Goal: Task Accomplishment & Management: Use online tool/utility

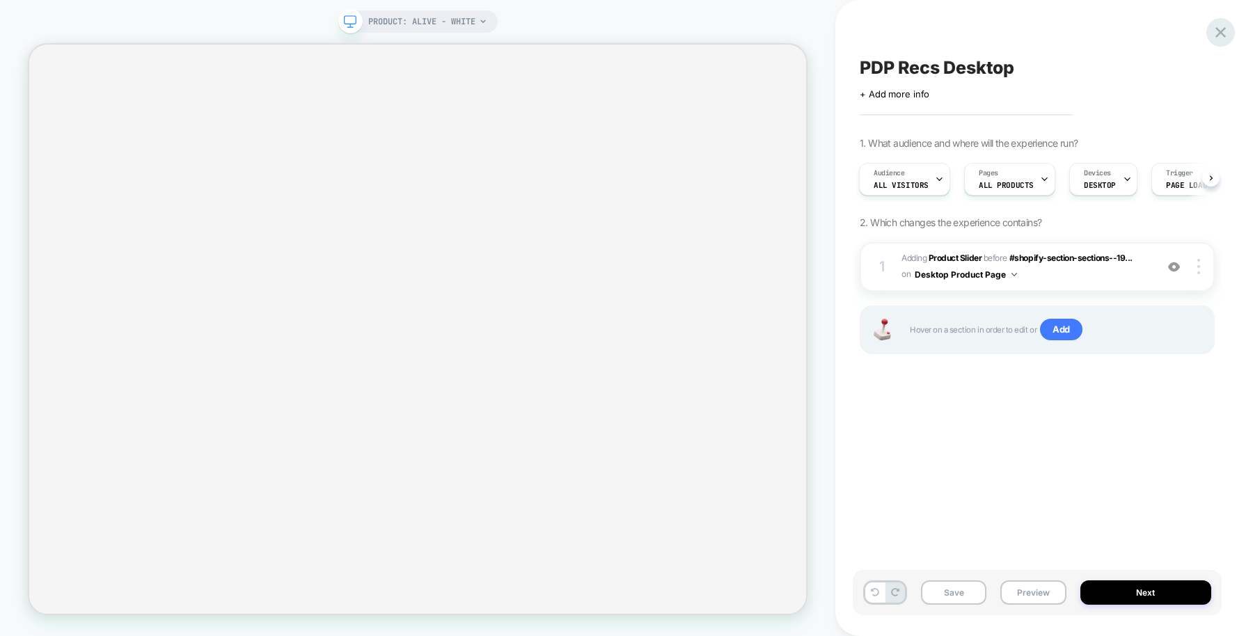
click at [1002, 36] on icon at bounding box center [1220, 32] width 19 height 19
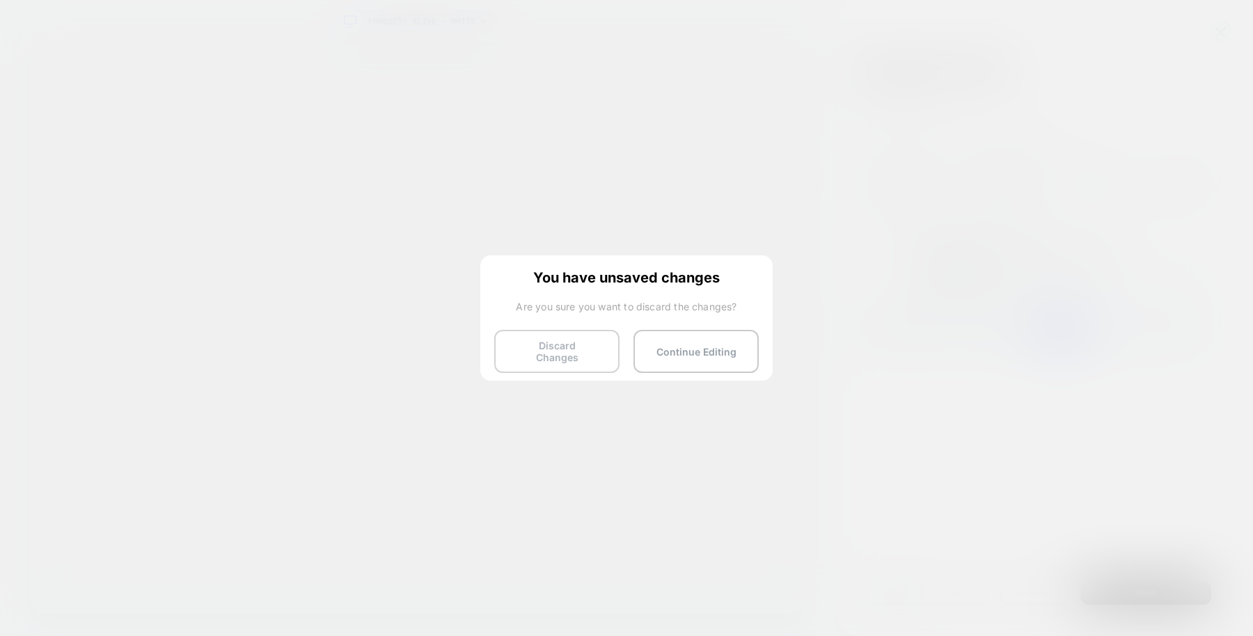
click at [577, 352] on button "Discard Changes" at bounding box center [556, 351] width 125 height 43
click at [573, 345] on button "Discard Changes" at bounding box center [556, 351] width 125 height 43
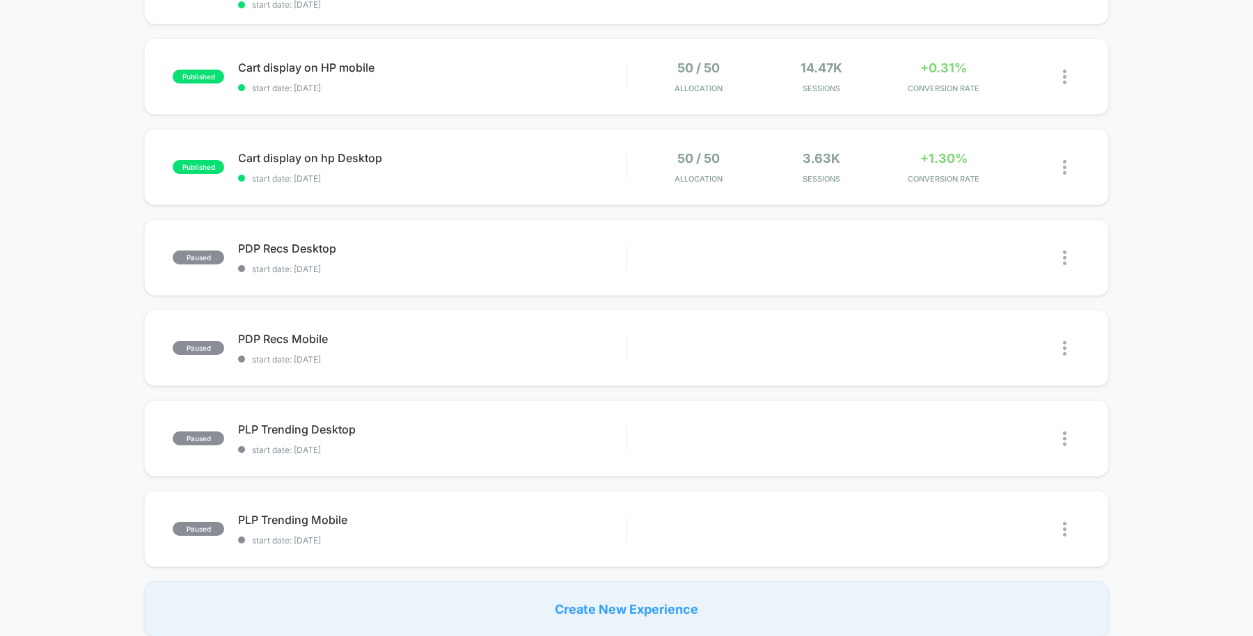
scroll to position [214, 0]
click at [569, 270] on span "start date: 6/20/2025" at bounding box center [432, 268] width 388 height 10
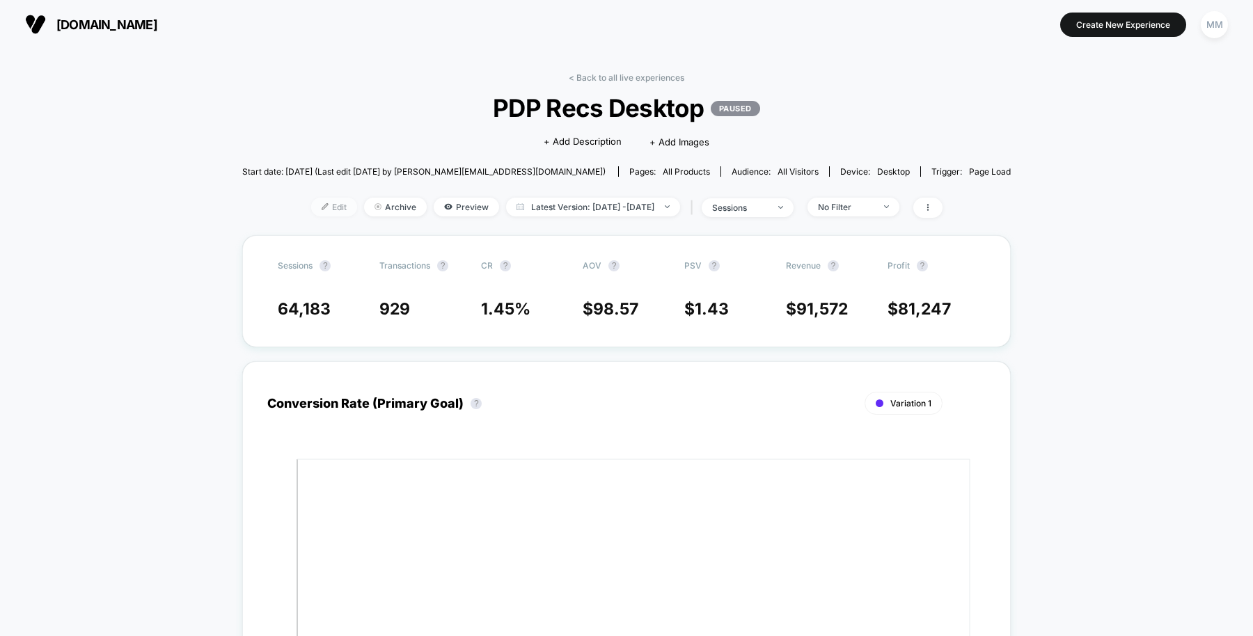
click at [311, 214] on span "Edit" at bounding box center [334, 207] width 46 height 19
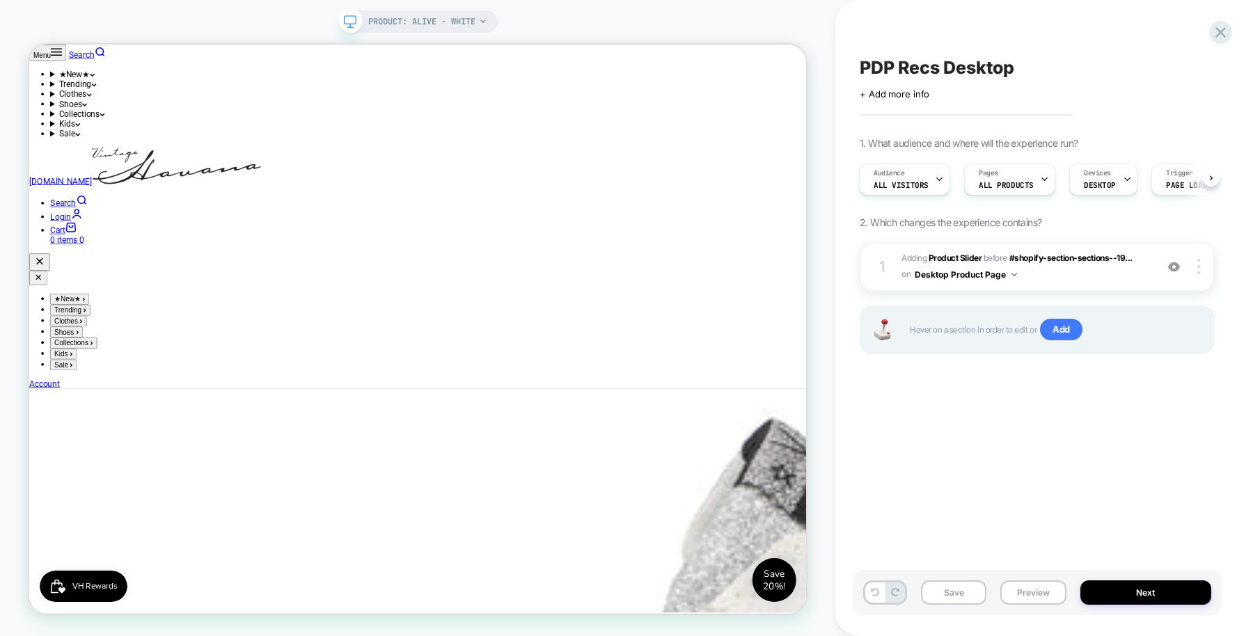
scroll to position [888, 0]
click at [1002, 267] on div at bounding box center [1201, 266] width 26 height 15
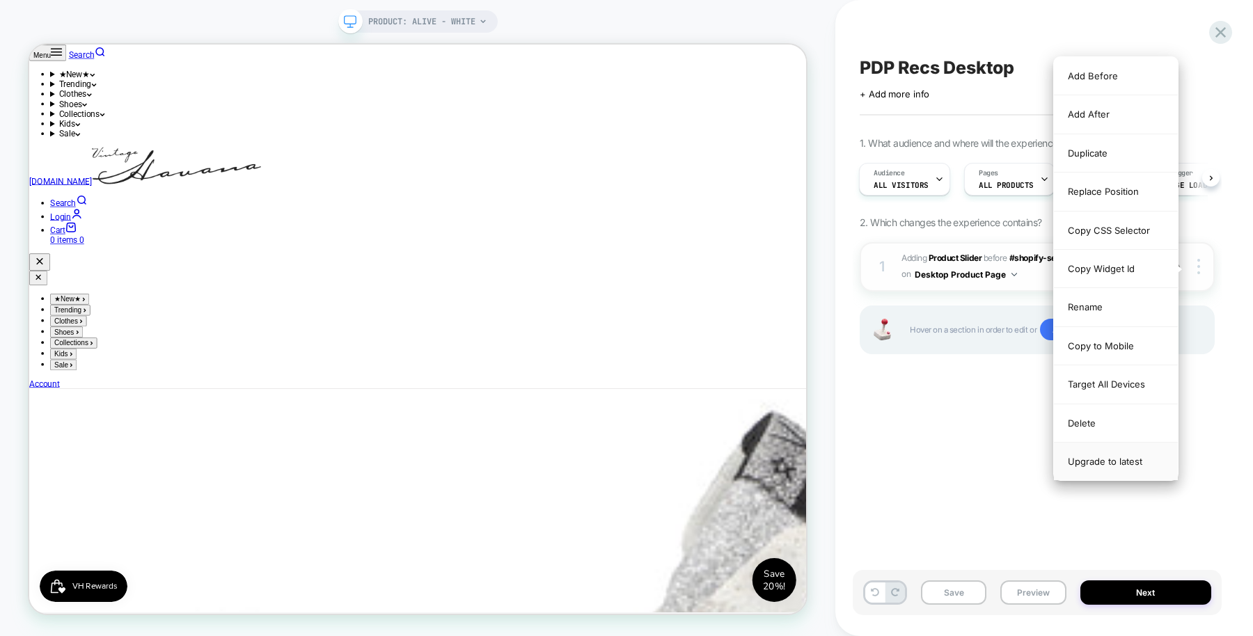
click at [1002, 455] on div "Upgrade to latest" at bounding box center [1116, 462] width 124 height 38
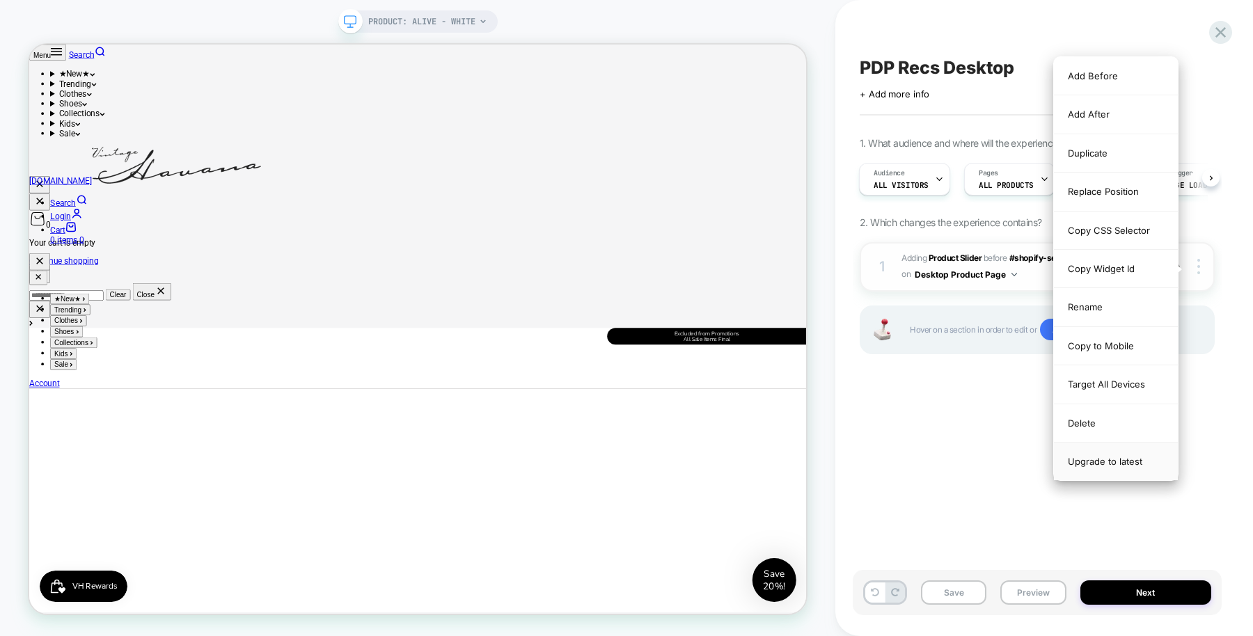
scroll to position [938, 0]
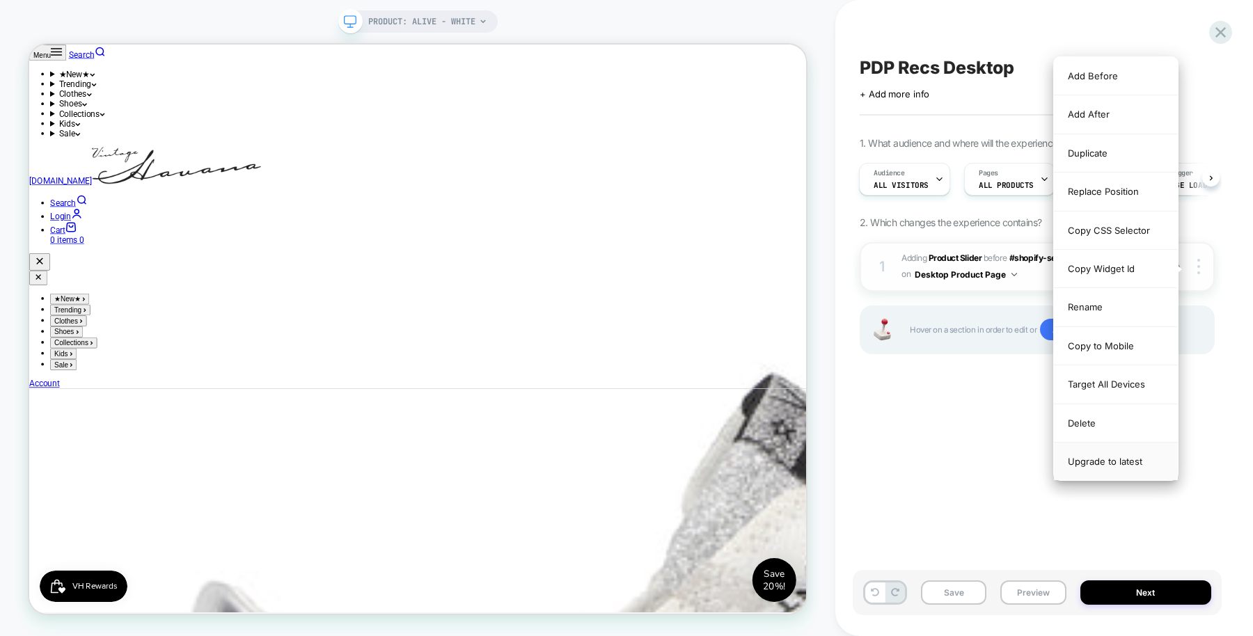
click at [1002, 455] on div "Upgrade to latest" at bounding box center [1116, 462] width 124 height 38
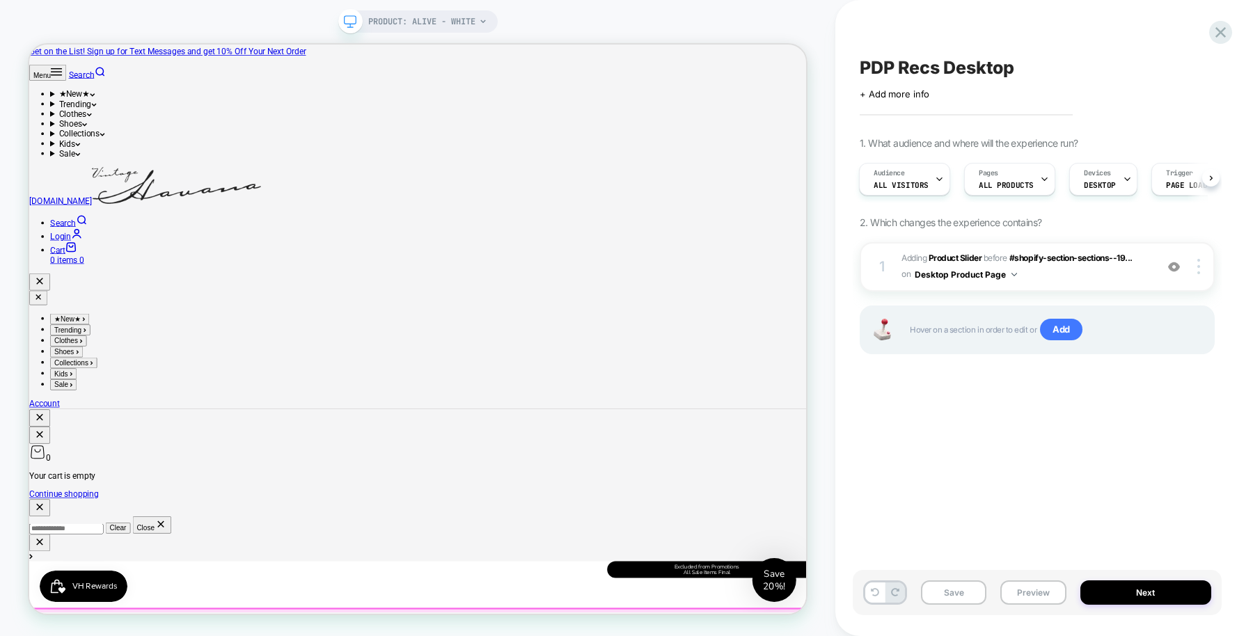
scroll to position [84, 0]
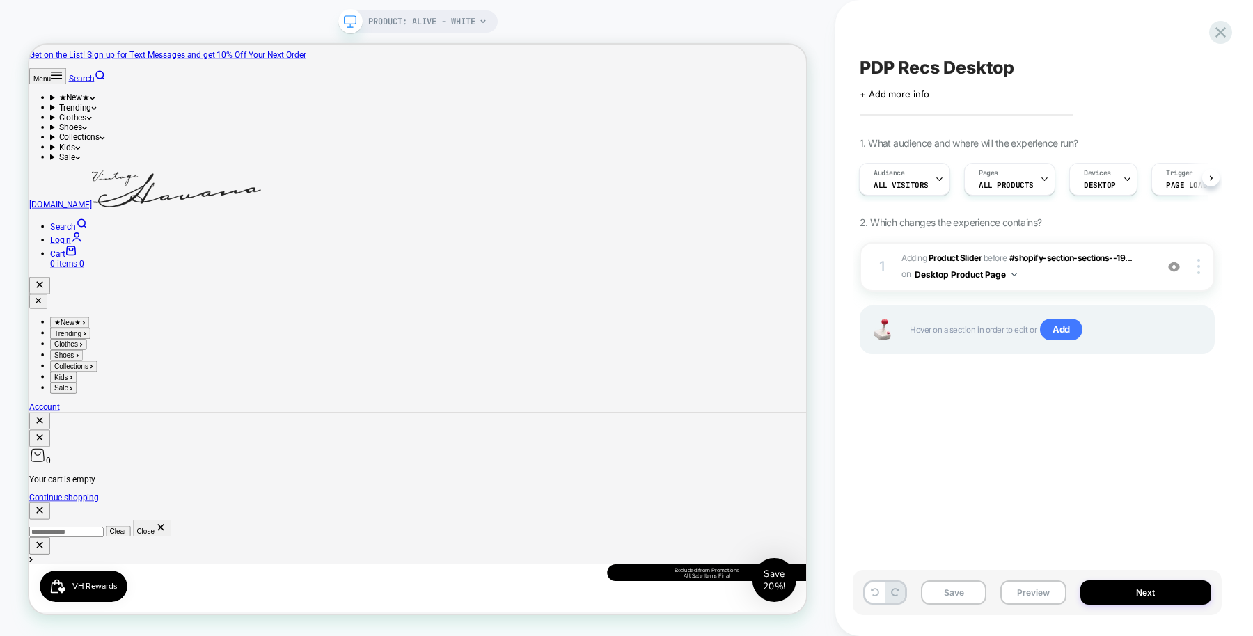
click at [990, 475] on div "PDP Recs Desktop Click to edit experience details + Add more info 1. What audie…" at bounding box center [1037, 318] width 369 height 608
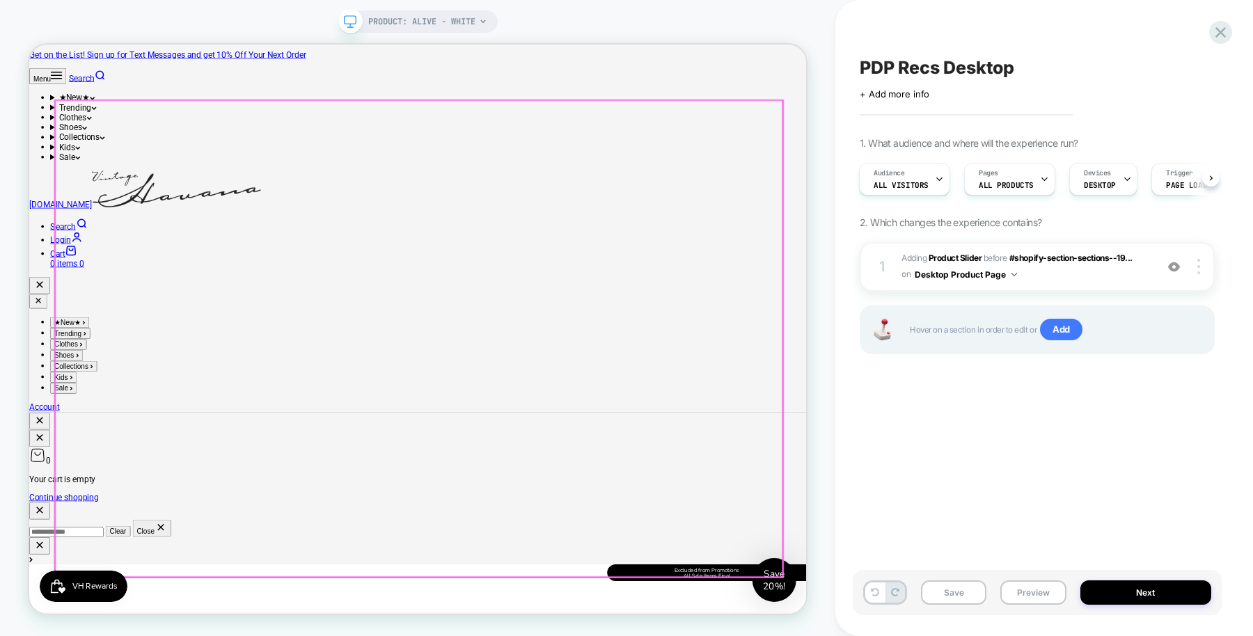
scroll to position [0, 0]
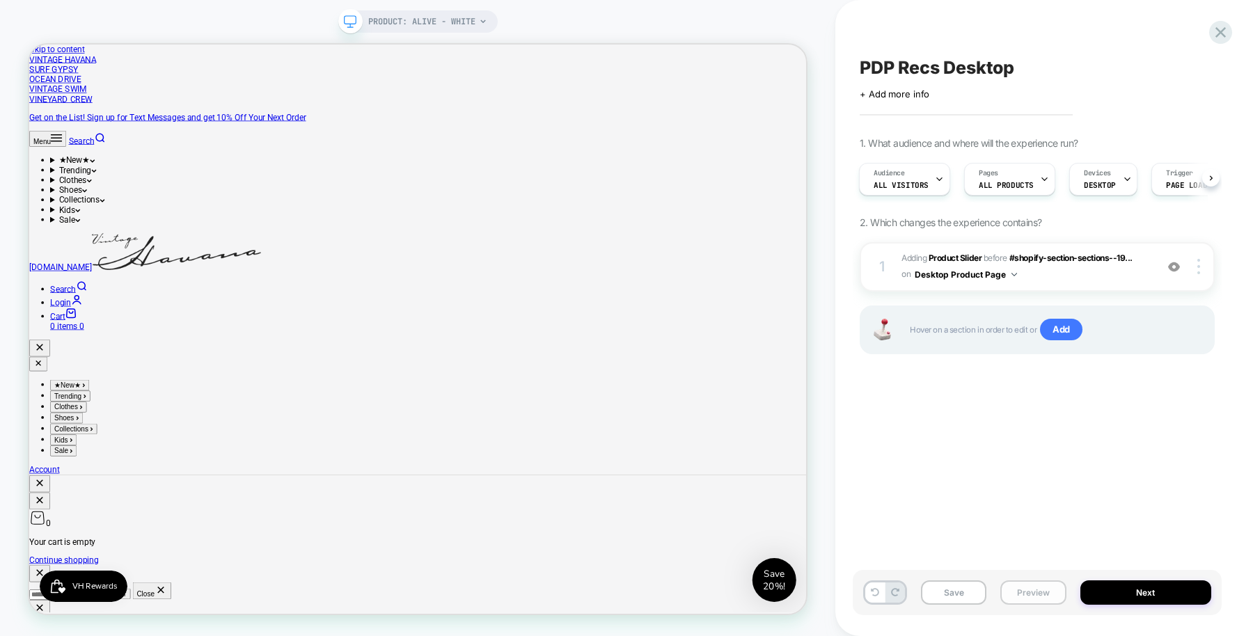
click at [1002, 508] on button "Preview" at bounding box center [1032, 593] width 65 height 24
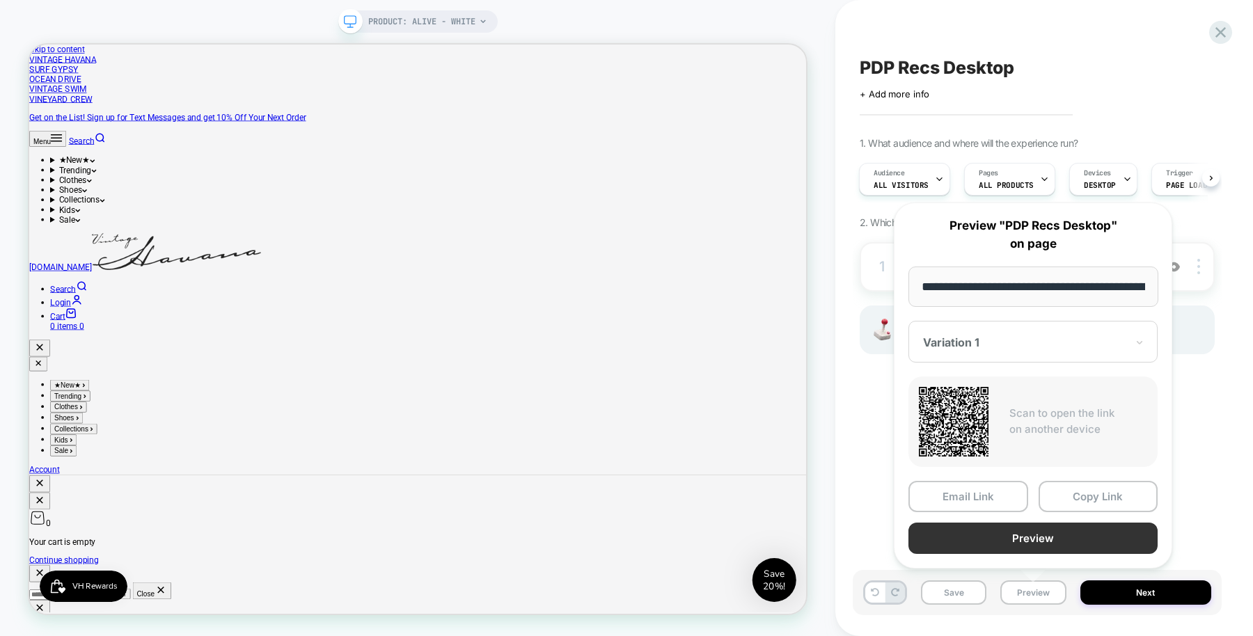
click at [1002, 508] on button "Preview" at bounding box center [1032, 538] width 249 height 31
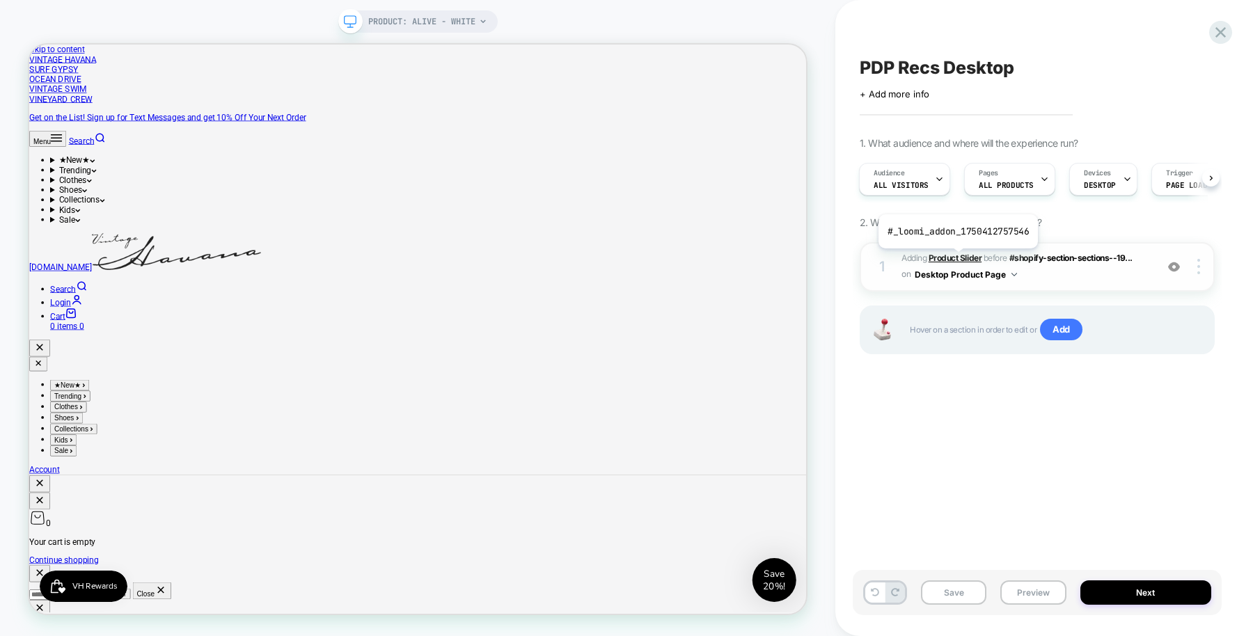
click at [956, 258] on b "Product Slider" at bounding box center [955, 258] width 53 height 10
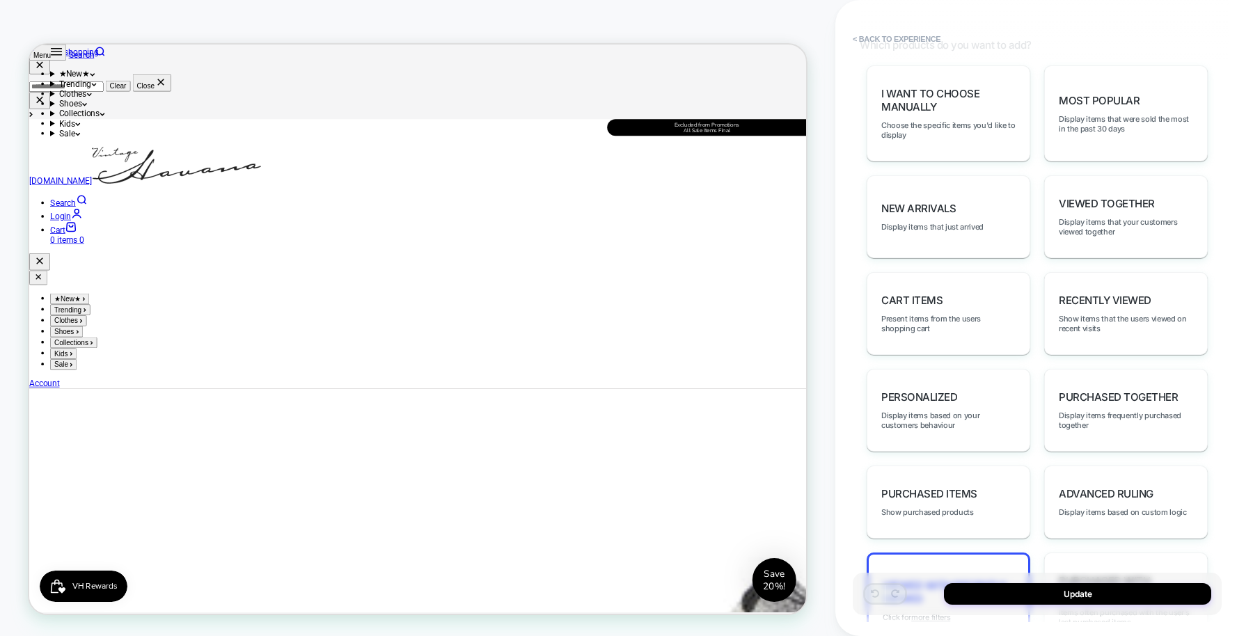
scroll to position [732, 0]
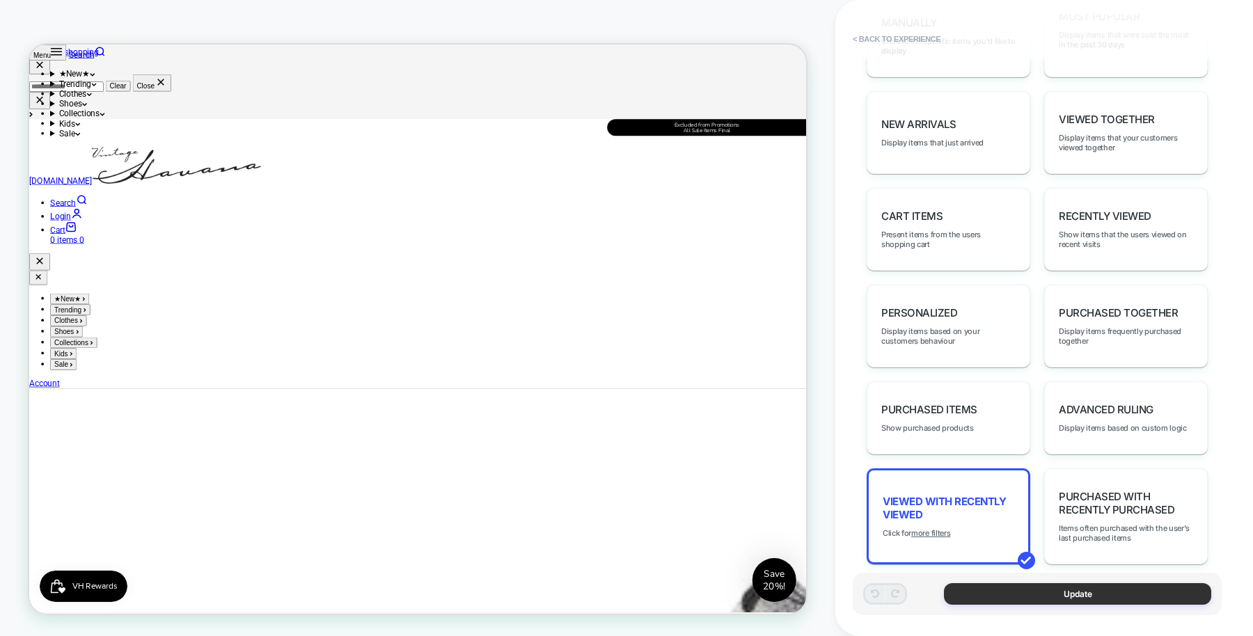
click at [1002, 508] on button "Update" at bounding box center [1077, 594] width 267 height 22
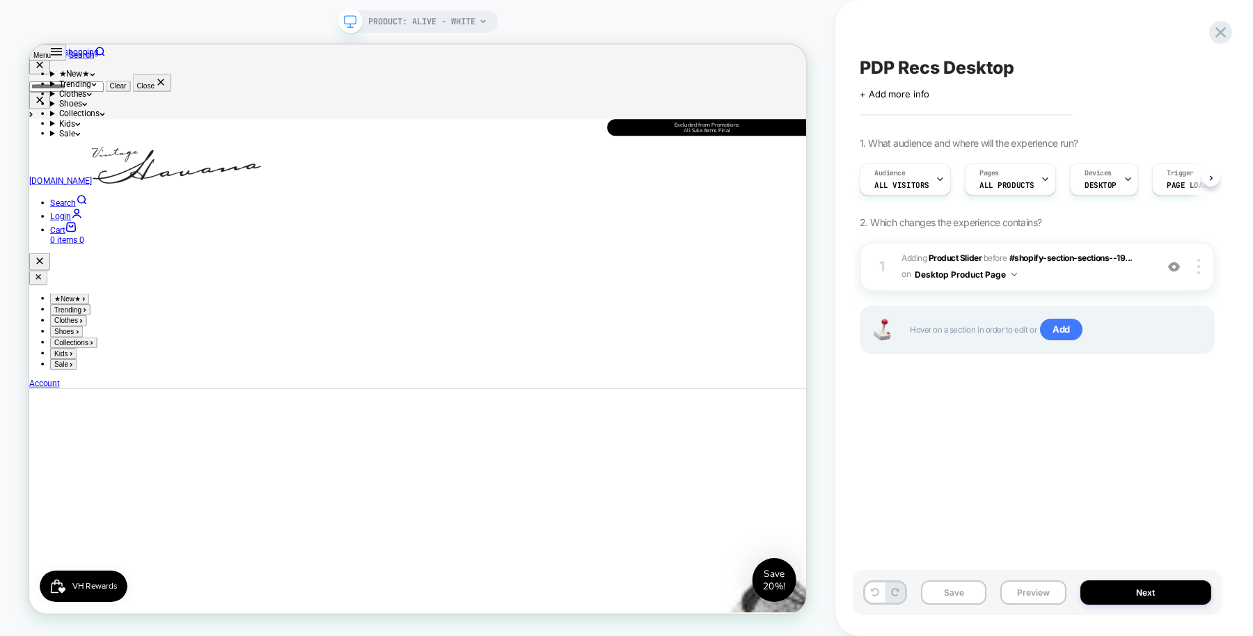
scroll to position [0, 1]
click at [958, 508] on button "Save" at bounding box center [953, 593] width 65 height 24
click at [1002, 63] on span "PDP Recs Desktop" at bounding box center [937, 67] width 155 height 21
click at [1002, 508] on button "Preview" at bounding box center [1032, 593] width 65 height 24
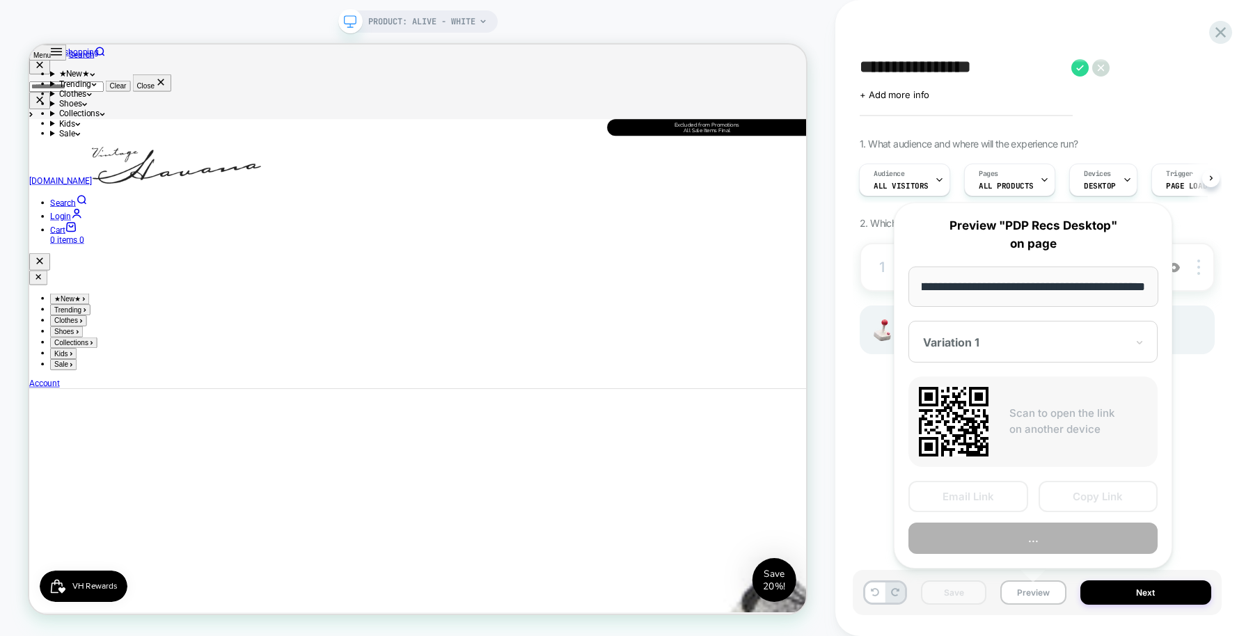
scroll to position [0, 0]
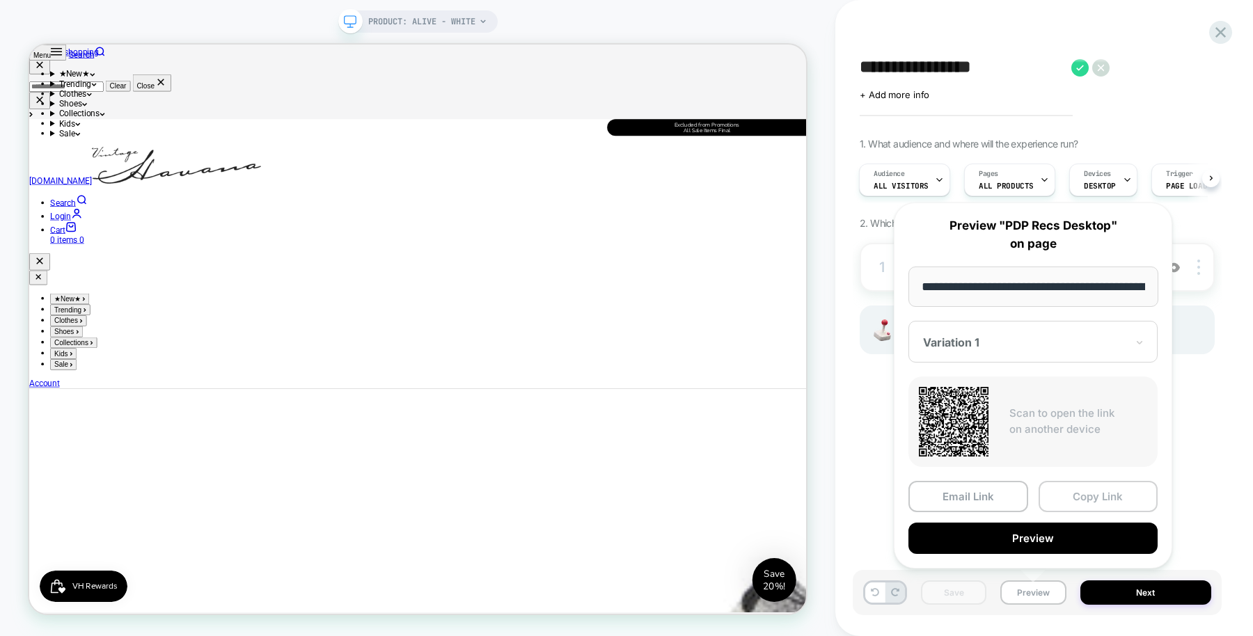
click at [1002, 494] on button "Copy Link" at bounding box center [1099, 496] width 120 height 31
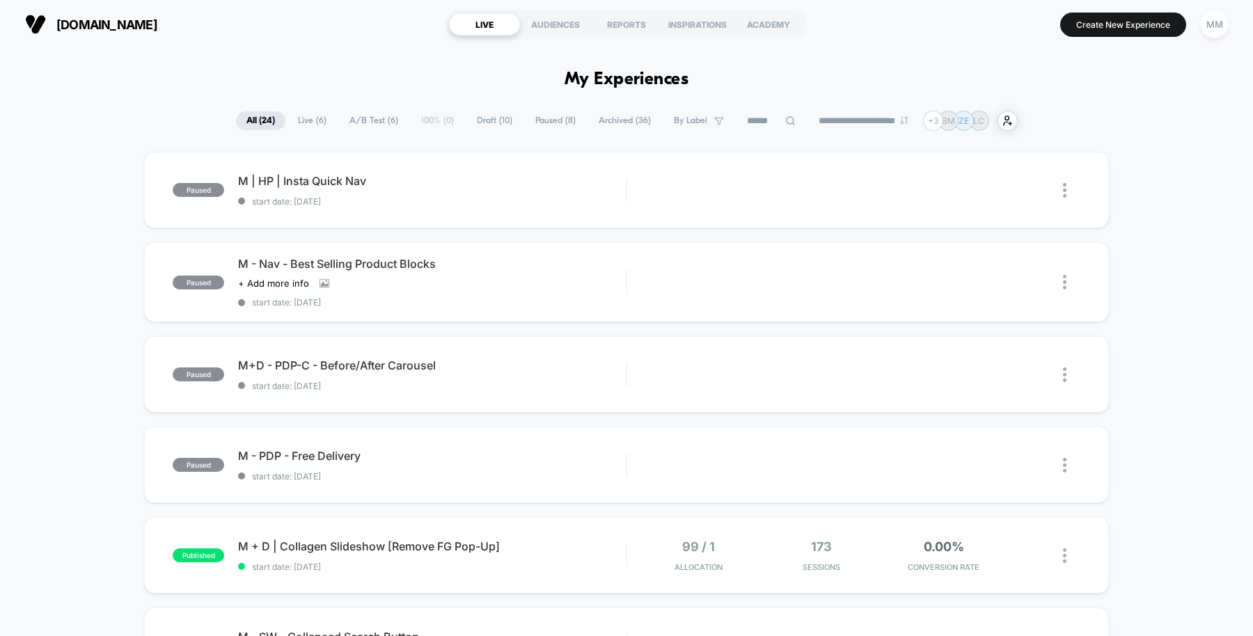
click at [347, 123] on span "A/B Test ( 6 )" at bounding box center [374, 120] width 70 height 19
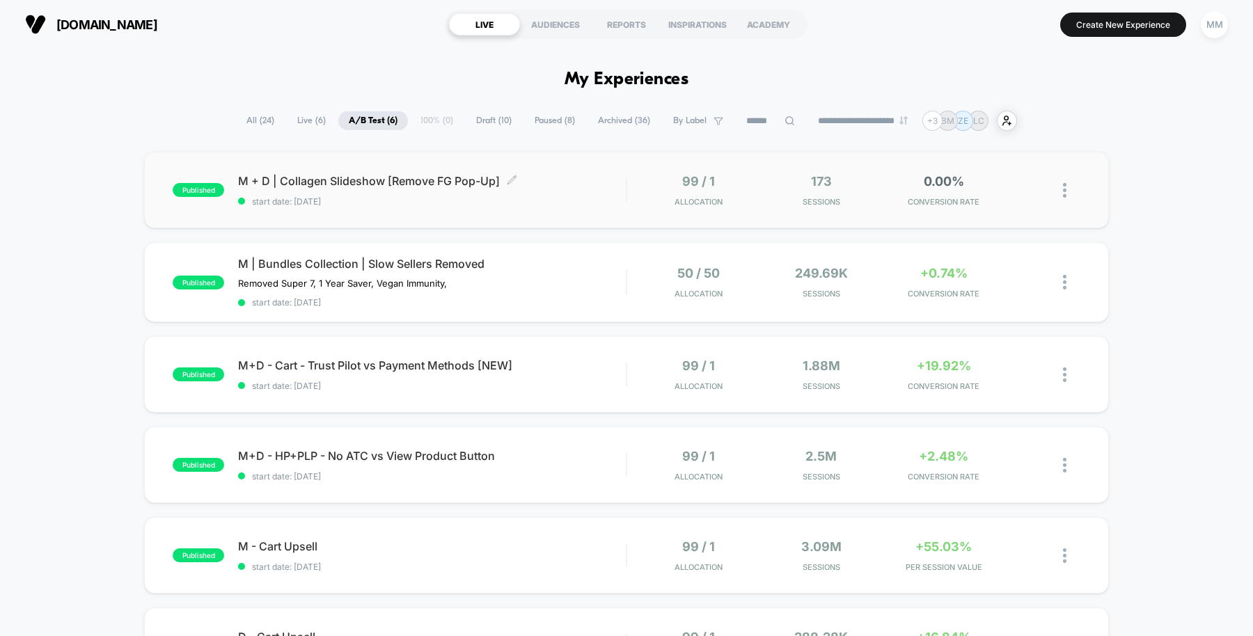
click at [583, 197] on span "start date: [DATE]" at bounding box center [432, 201] width 388 height 10
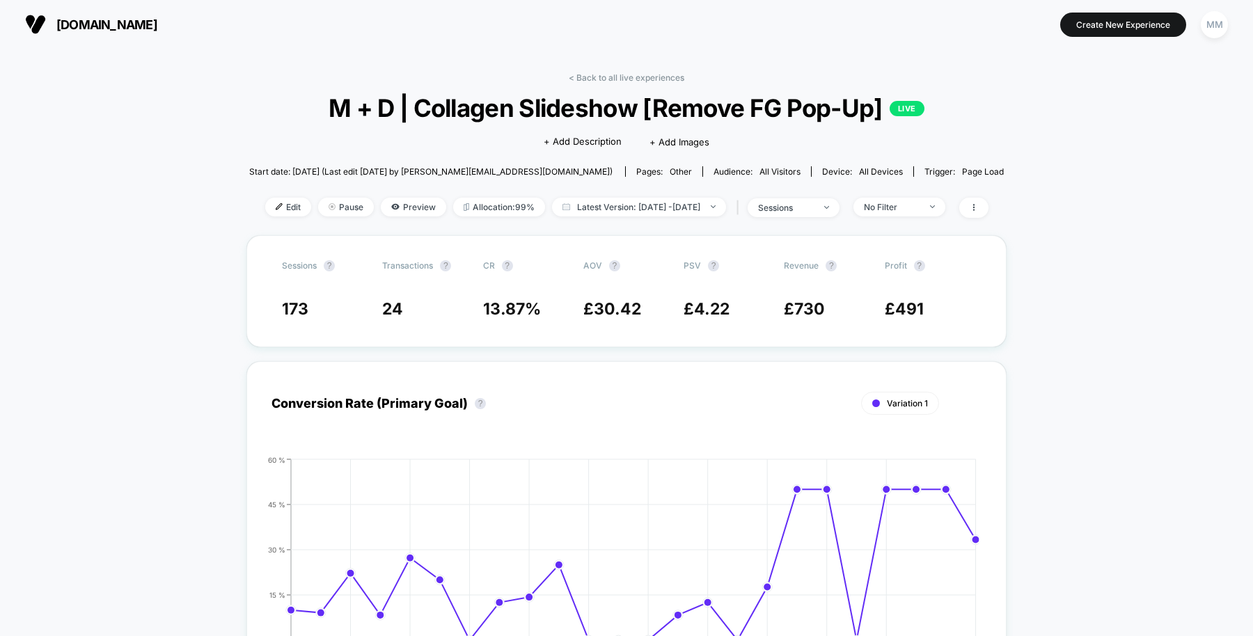
click at [609, 84] on div "< Back to all live experiences M + D | Collagen Slideshow [Remove FG Pop-Up] LI…" at bounding box center [626, 153] width 755 height 163
click at [602, 73] on link "< Back to all live experiences" at bounding box center [627, 77] width 116 height 10
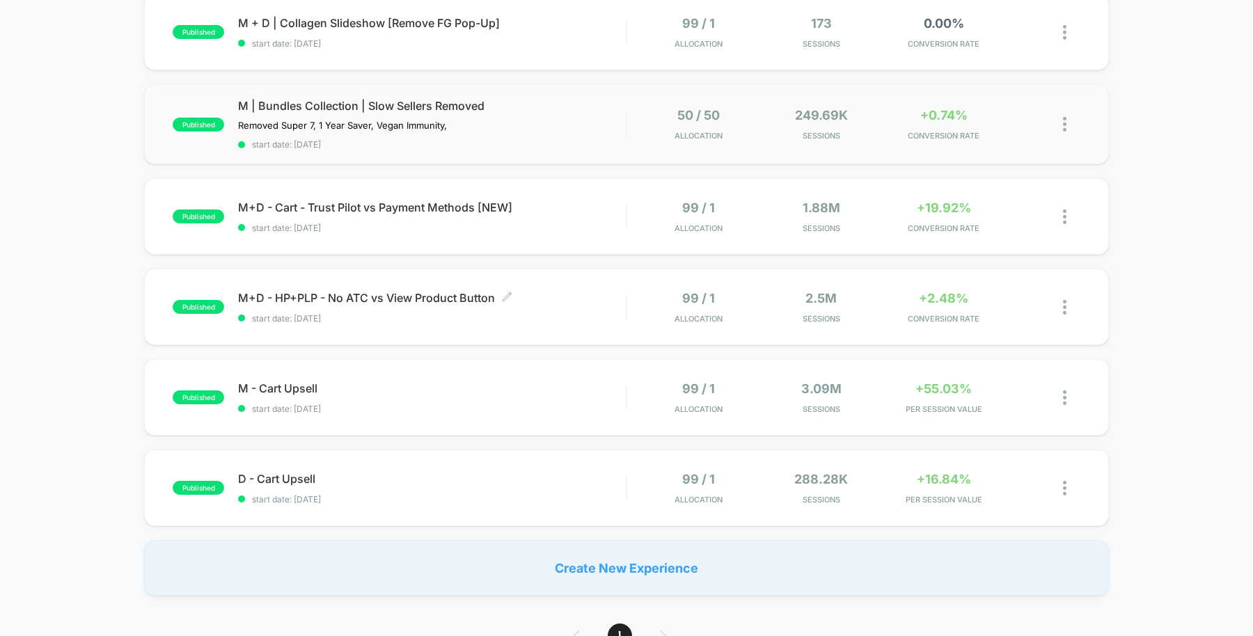
scroll to position [159, 0]
click at [539, 210] on span "M+D - Cart - Trust Pilot vs Payment Methods [NEW] Click to edit experience deta…" at bounding box center [432, 207] width 388 height 14
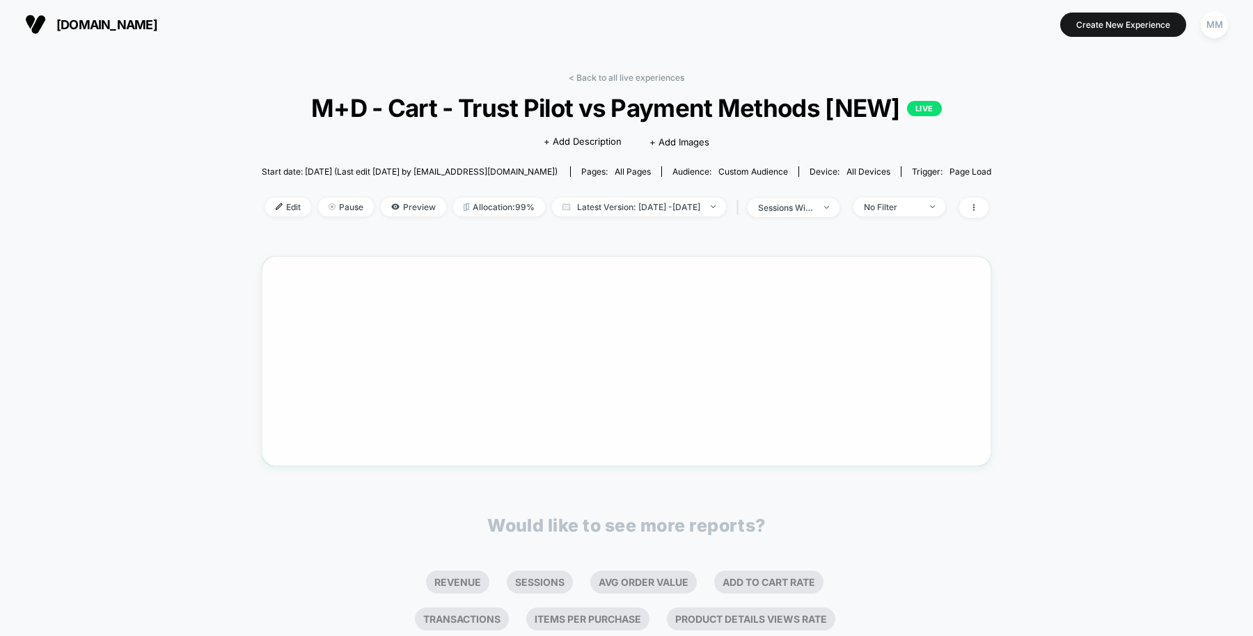
scroll to position [117, 0]
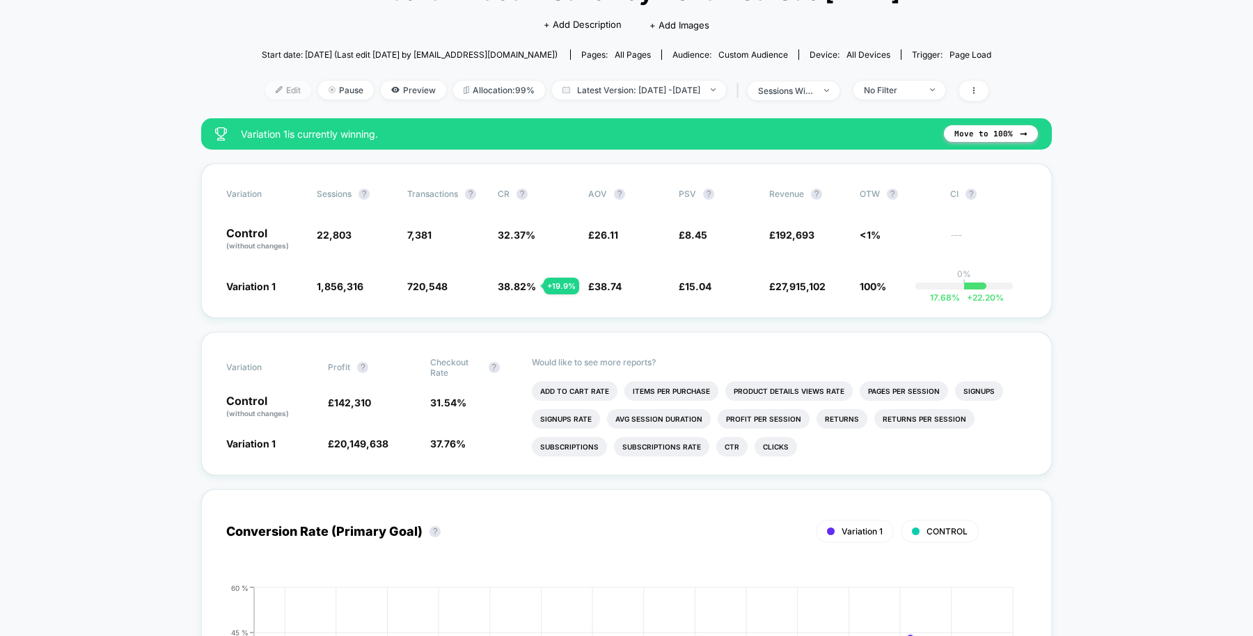
click at [265, 93] on span "Edit" at bounding box center [288, 90] width 46 height 19
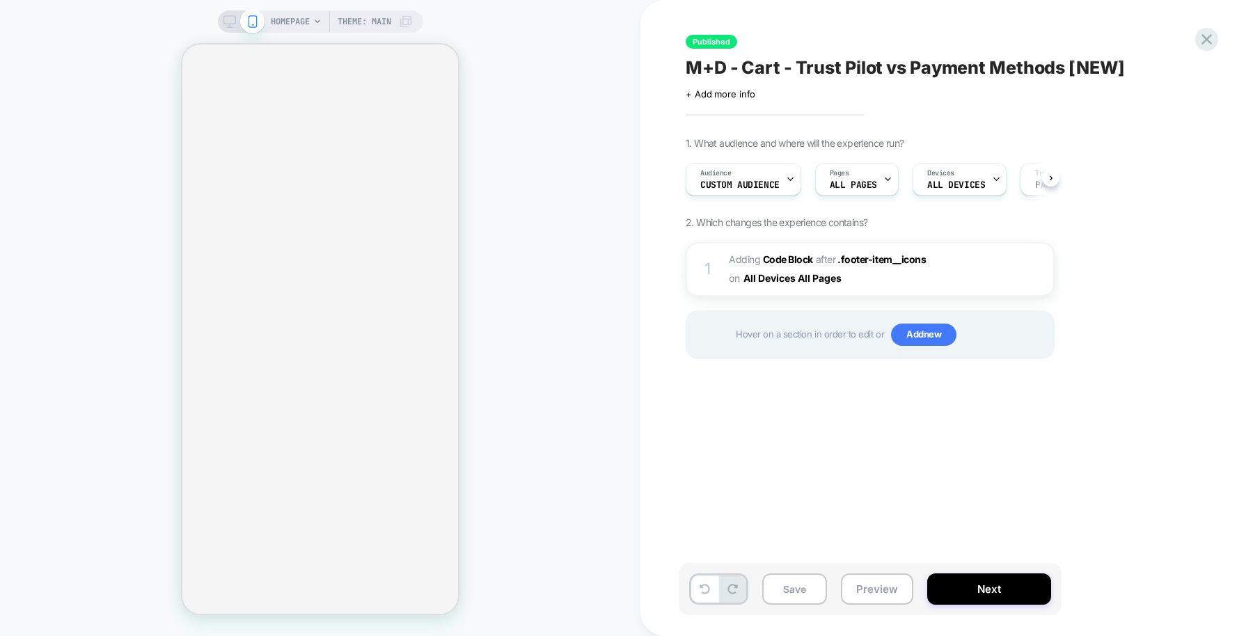
scroll to position [0, 1]
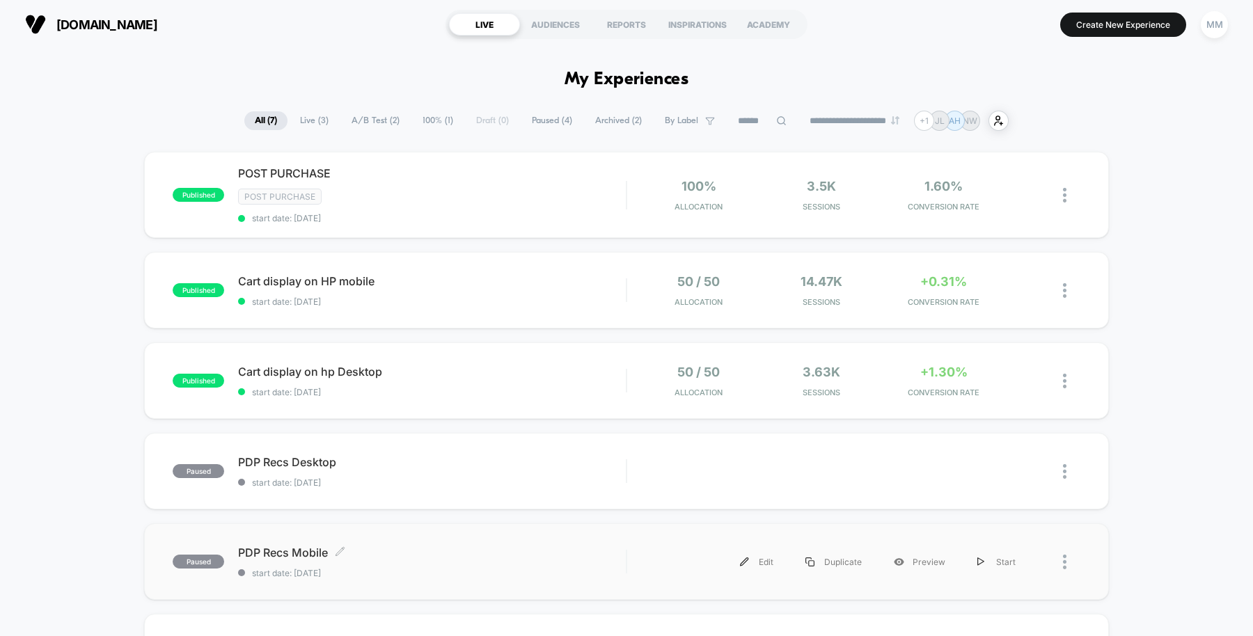
click at [553, 546] on span "PDP Recs Mobile Click to edit experience details" at bounding box center [432, 553] width 388 height 14
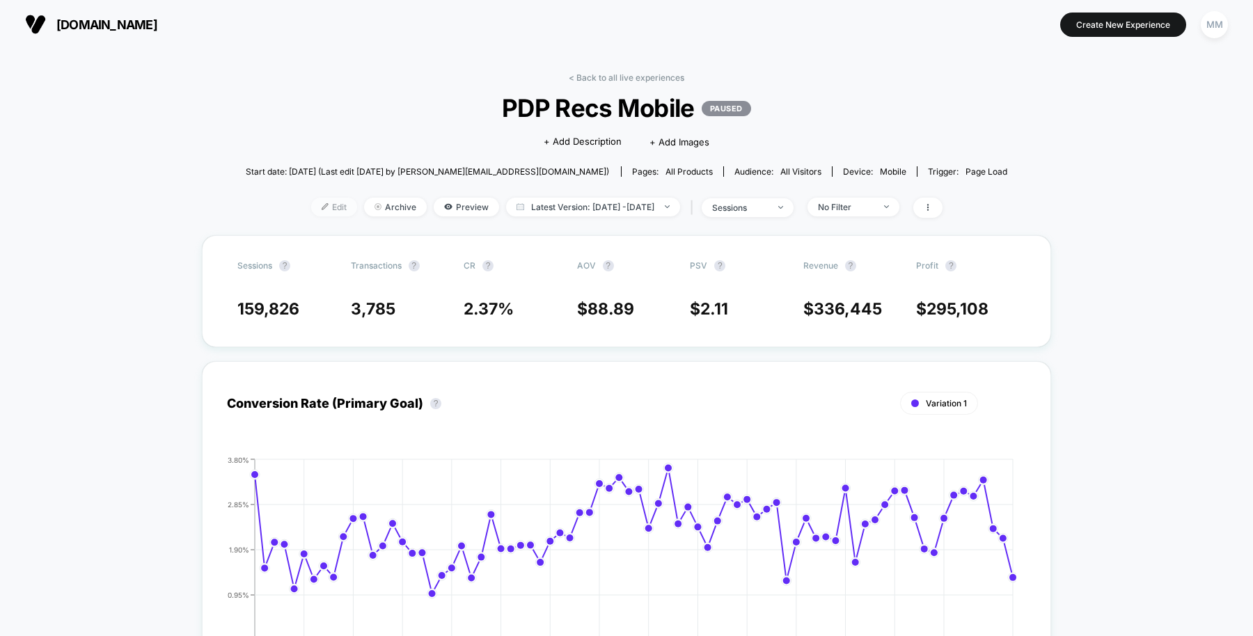
click at [314, 206] on span "Edit" at bounding box center [334, 207] width 46 height 19
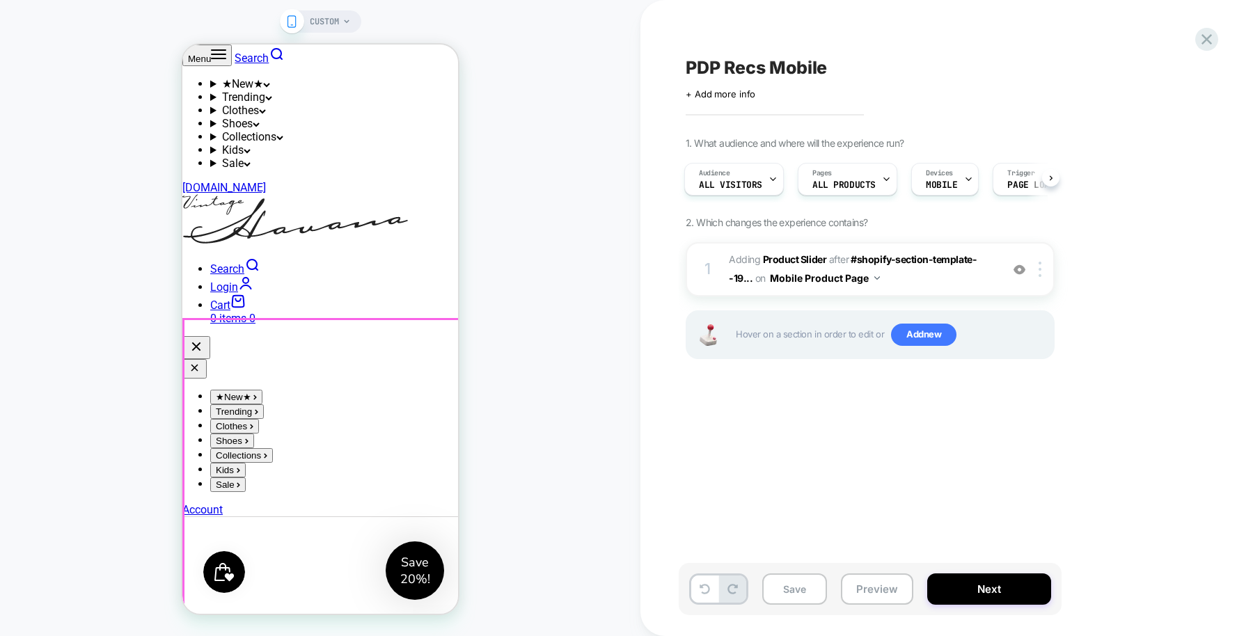
scroll to position [851, 0]
click at [1039, 272] on img at bounding box center [1040, 269] width 3 height 15
click at [350, 31] on div "CUSTOM" at bounding box center [330, 21] width 41 height 22
click at [333, 12] on span "CUSTOM" at bounding box center [324, 21] width 29 height 22
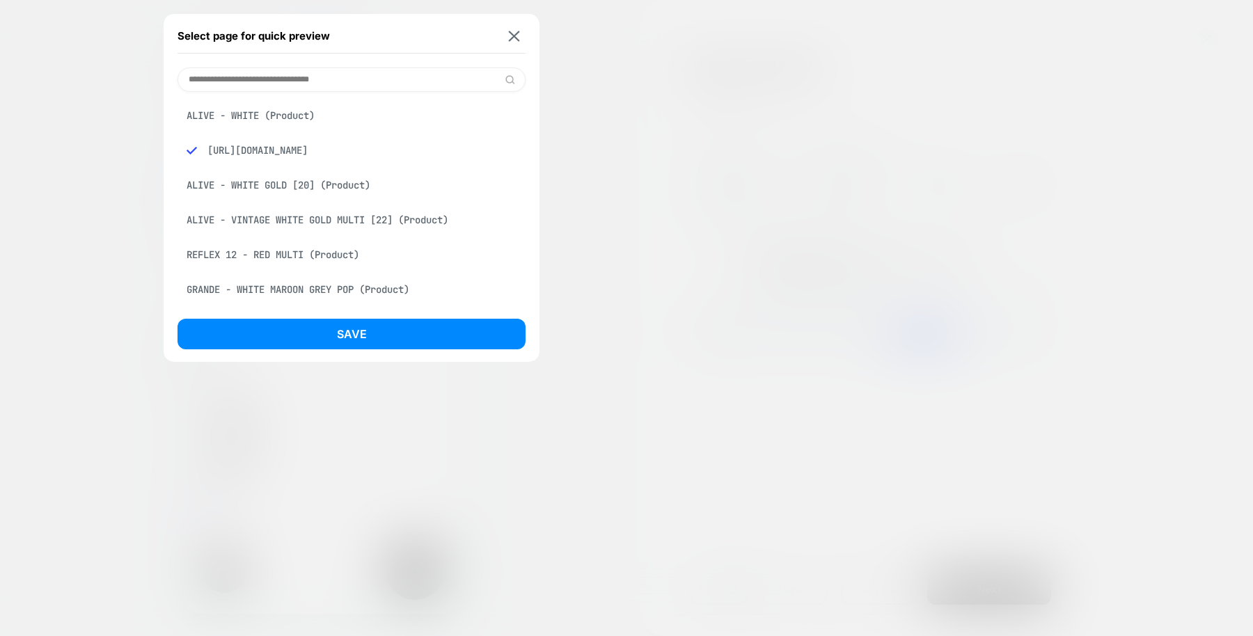
click at [253, 114] on div "ALIVE - WHITE (Product)" at bounding box center [352, 115] width 348 height 26
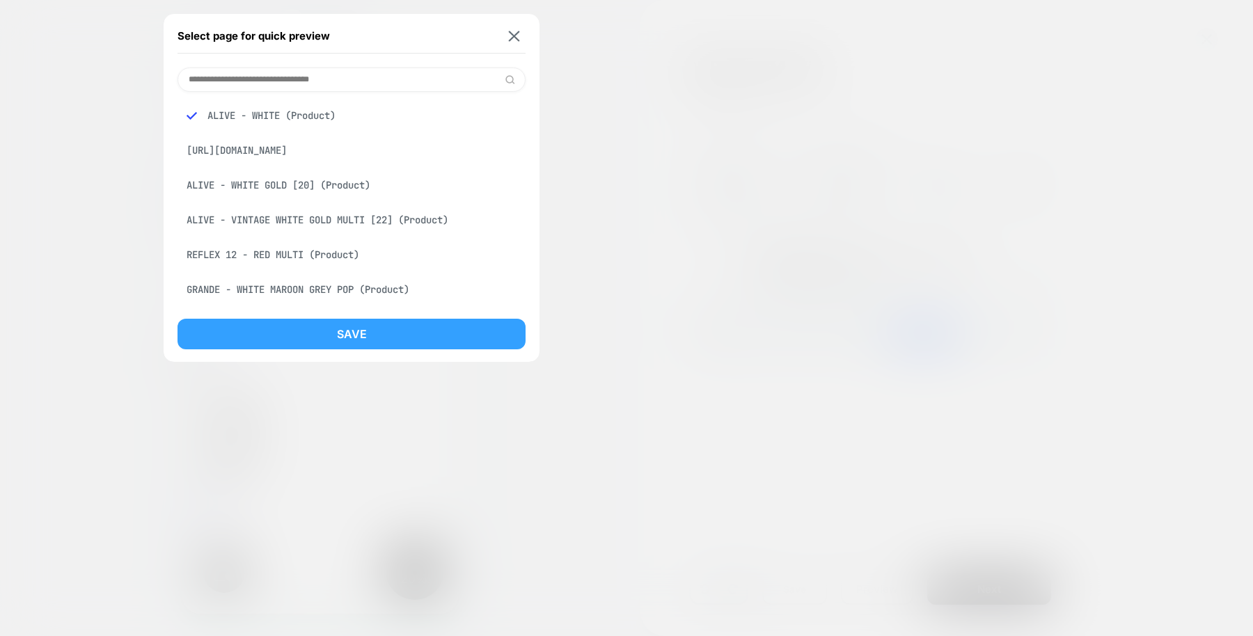
click at [319, 325] on button "Save" at bounding box center [352, 334] width 348 height 31
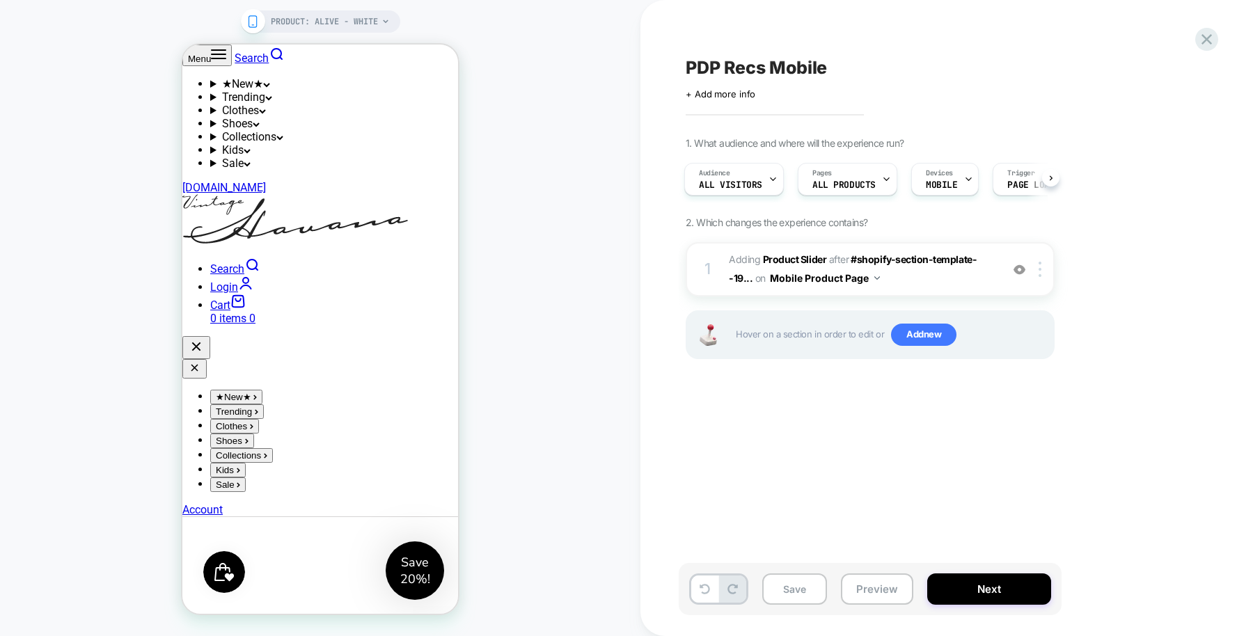
scroll to position [0, 2]
click at [1040, 267] on img at bounding box center [1040, 269] width 3 height 15
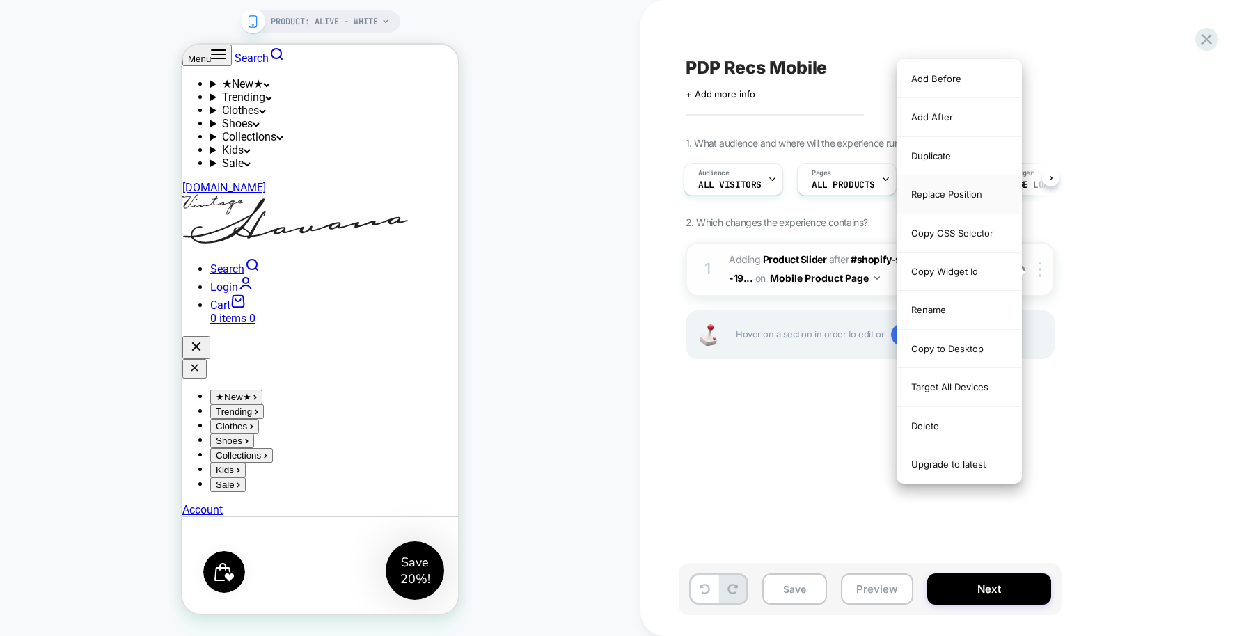
click at [964, 191] on div "Replace Position" at bounding box center [959, 194] width 124 height 38
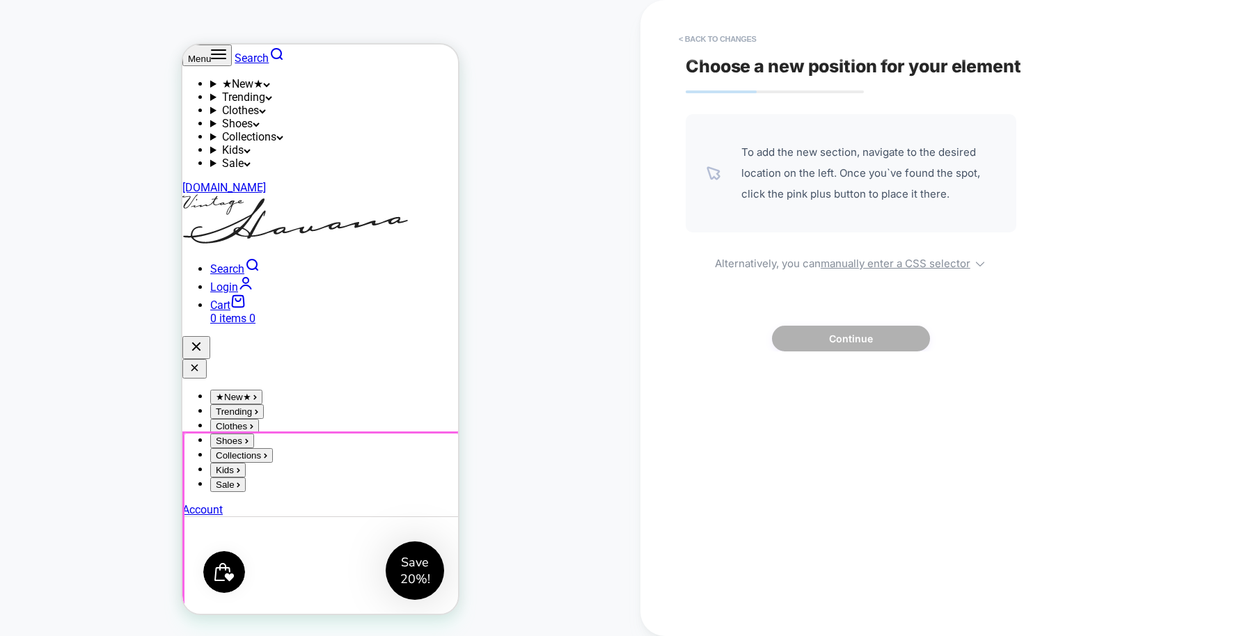
scroll to position [0, 0]
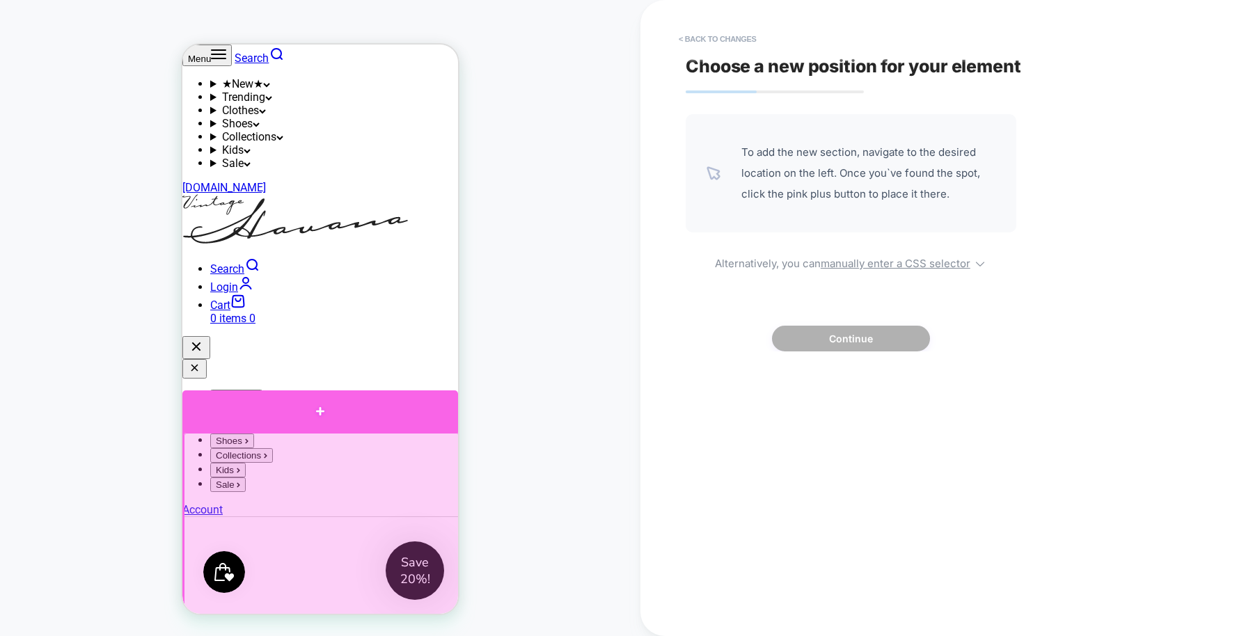
click at [338, 413] on div at bounding box center [320, 412] width 276 height 42
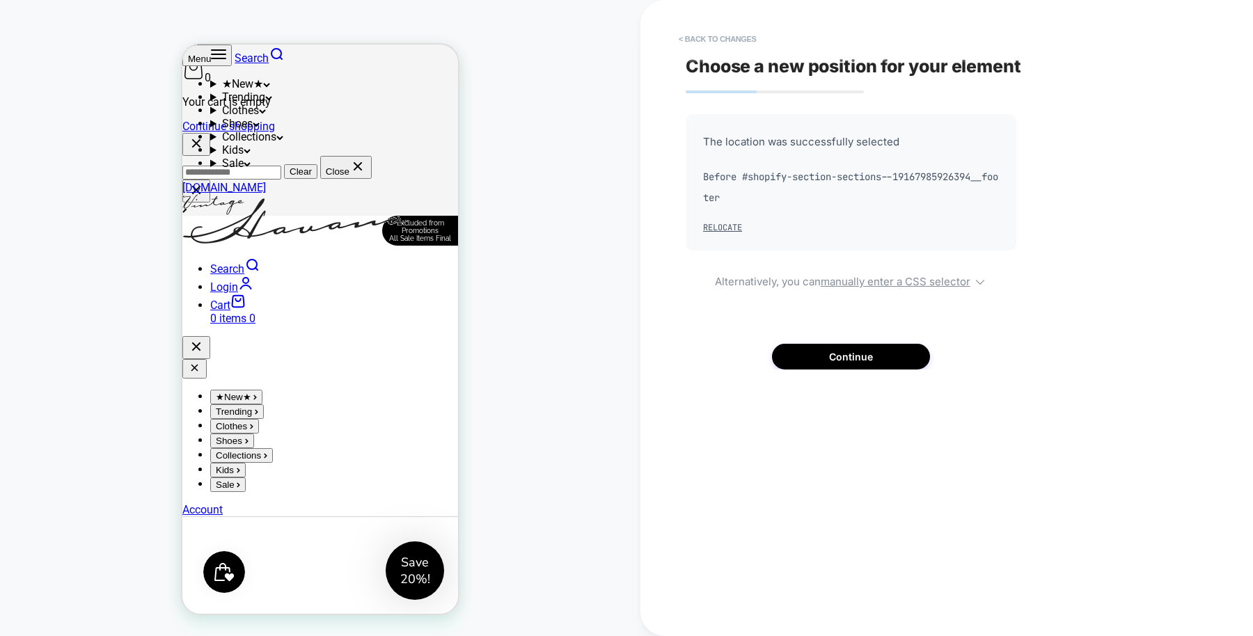
scroll to position [1062, 0]
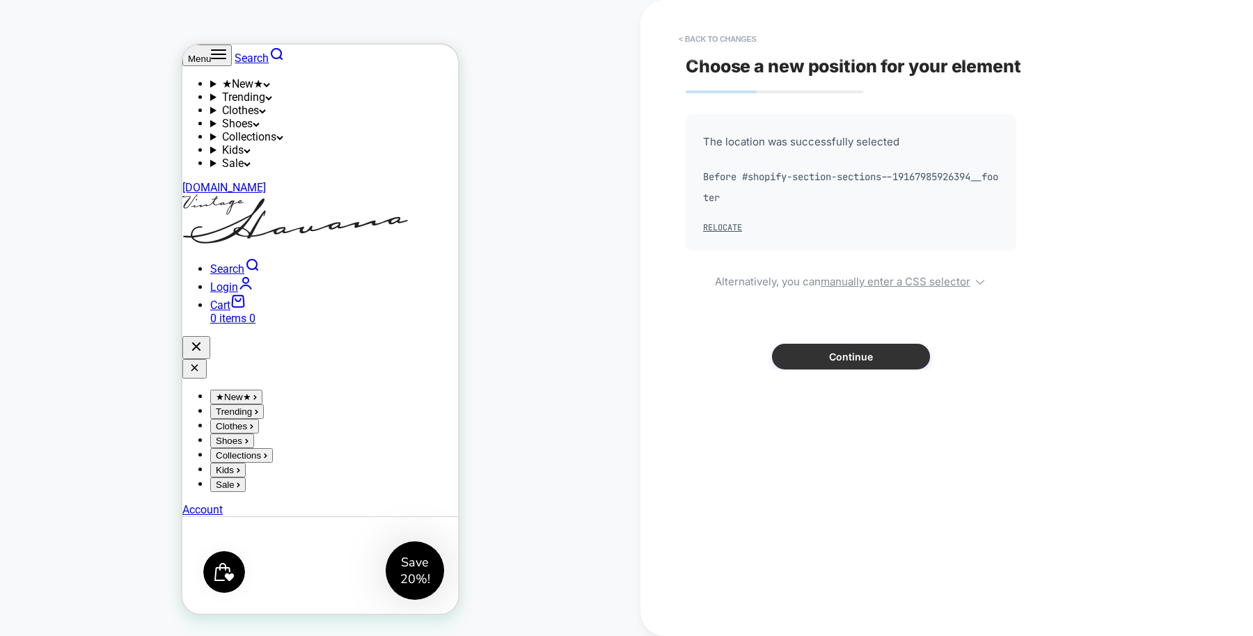
click at [846, 350] on button "Continue" at bounding box center [851, 357] width 158 height 26
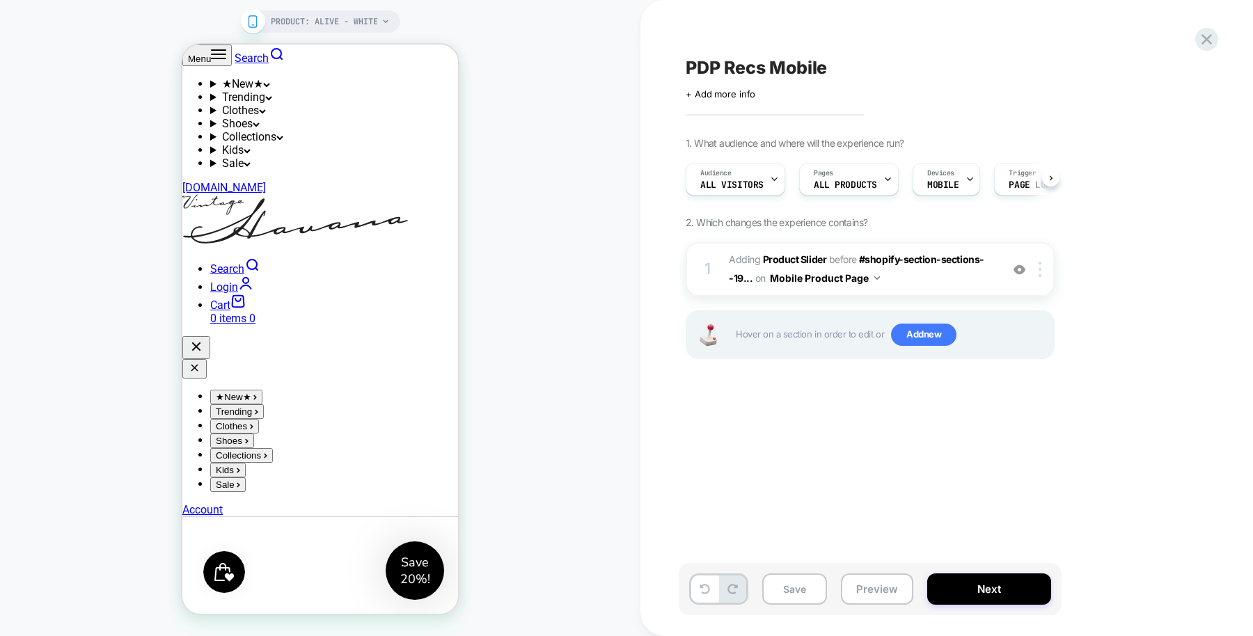
scroll to position [0, 1]
click at [1038, 267] on div at bounding box center [1042, 269] width 23 height 15
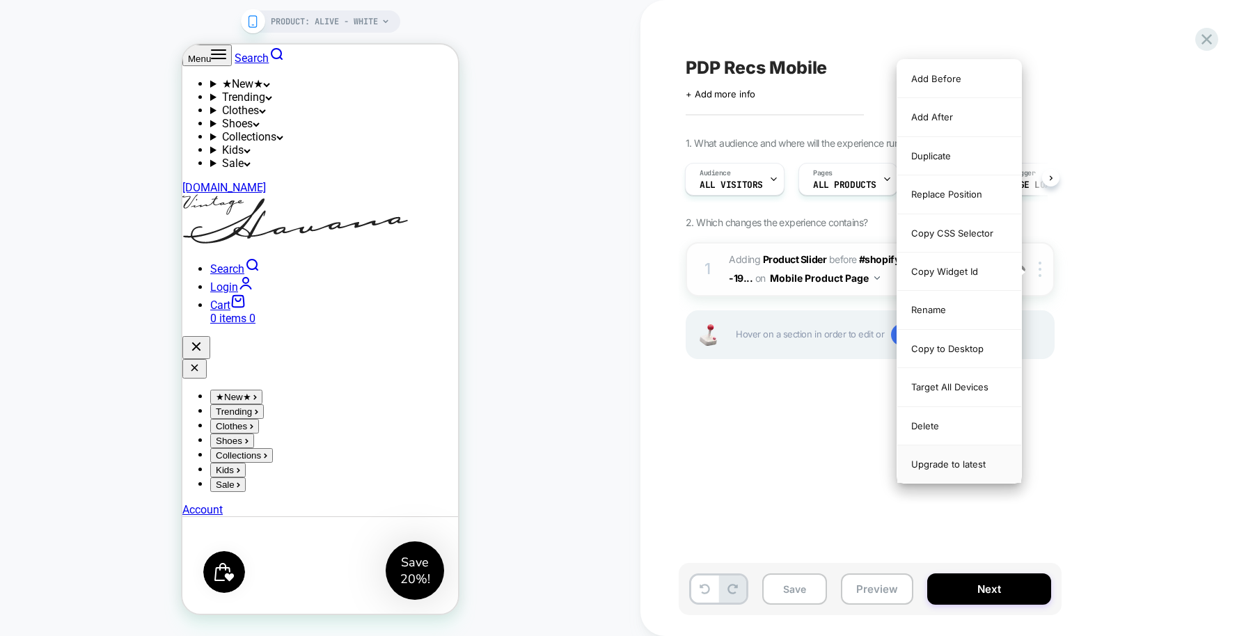
click at [959, 452] on div "Upgrade to latest" at bounding box center [959, 465] width 124 height 38
click at [950, 459] on div "Upgrade to latest" at bounding box center [959, 465] width 124 height 38
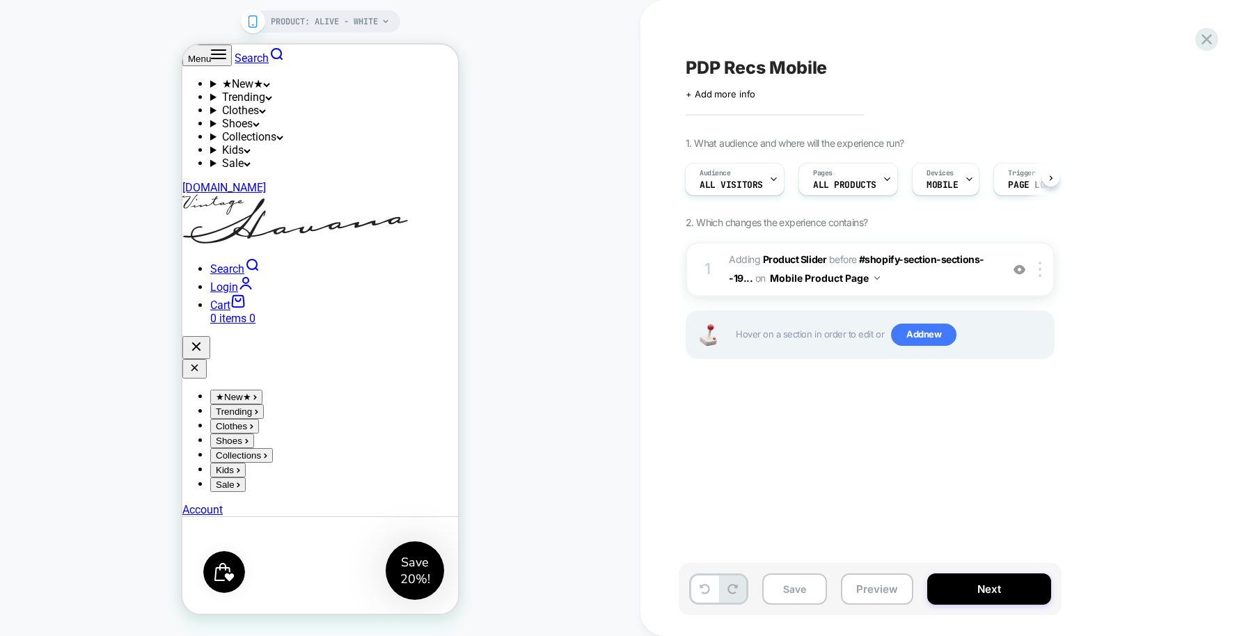
click at [1063, 496] on div "PDP Recs Mobile Click to edit experience details + Add more info 1. What audien…" at bounding box center [940, 318] width 522 height 608
click at [782, 591] on button "Save" at bounding box center [794, 589] width 65 height 31
click at [801, 60] on span "PDP Recs Mobile" at bounding box center [756, 67] width 141 height 21
click at [801, 60] on textarea "**********" at bounding box center [782, 68] width 193 height 22
type textarea "**********"
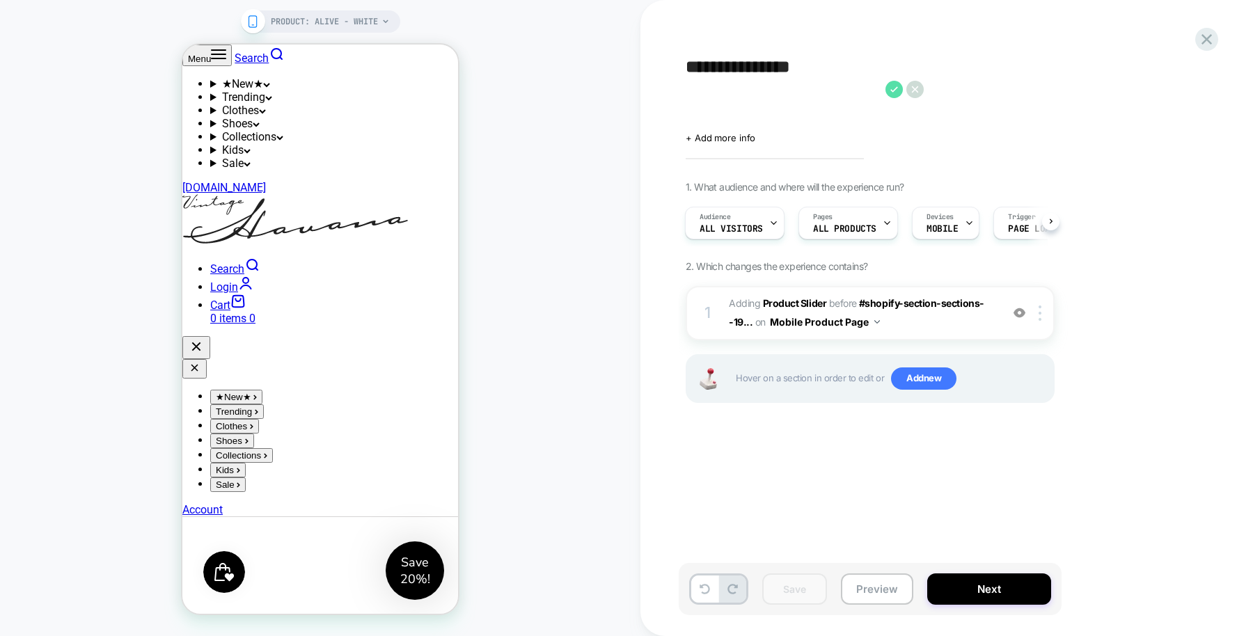
click at [892, 89] on icon at bounding box center [893, 89] width 17 height 17
click at [1085, 146] on div "**********" at bounding box center [940, 318] width 522 height 608
click at [834, 527] on div "**********" at bounding box center [940, 318] width 522 height 608
click at [771, 105] on textarea "**********" at bounding box center [782, 89] width 193 height 65
click at [922, 87] on icon at bounding box center [914, 89] width 17 height 17
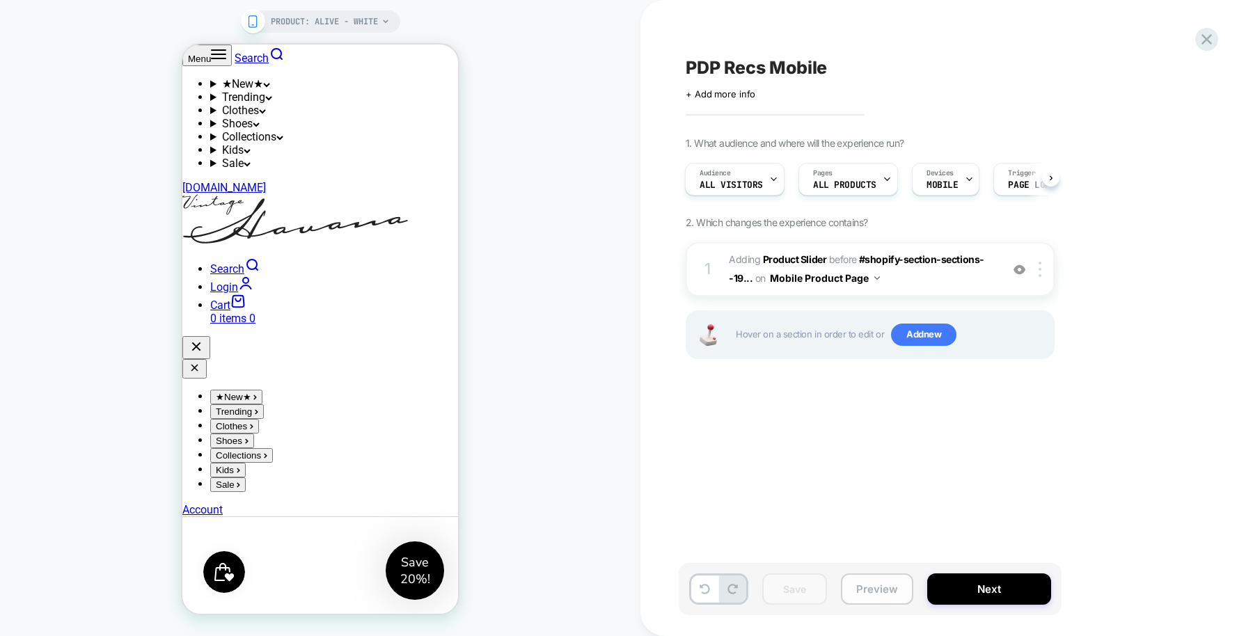
click at [895, 597] on button "Preview" at bounding box center [877, 589] width 72 height 31
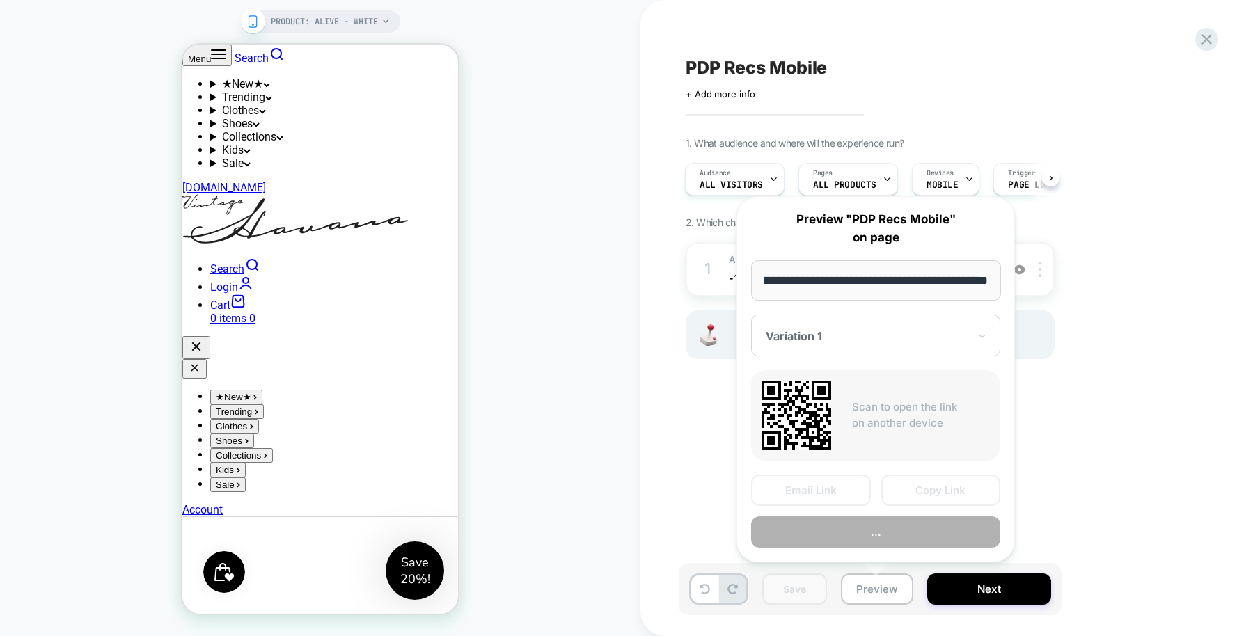
scroll to position [0, 0]
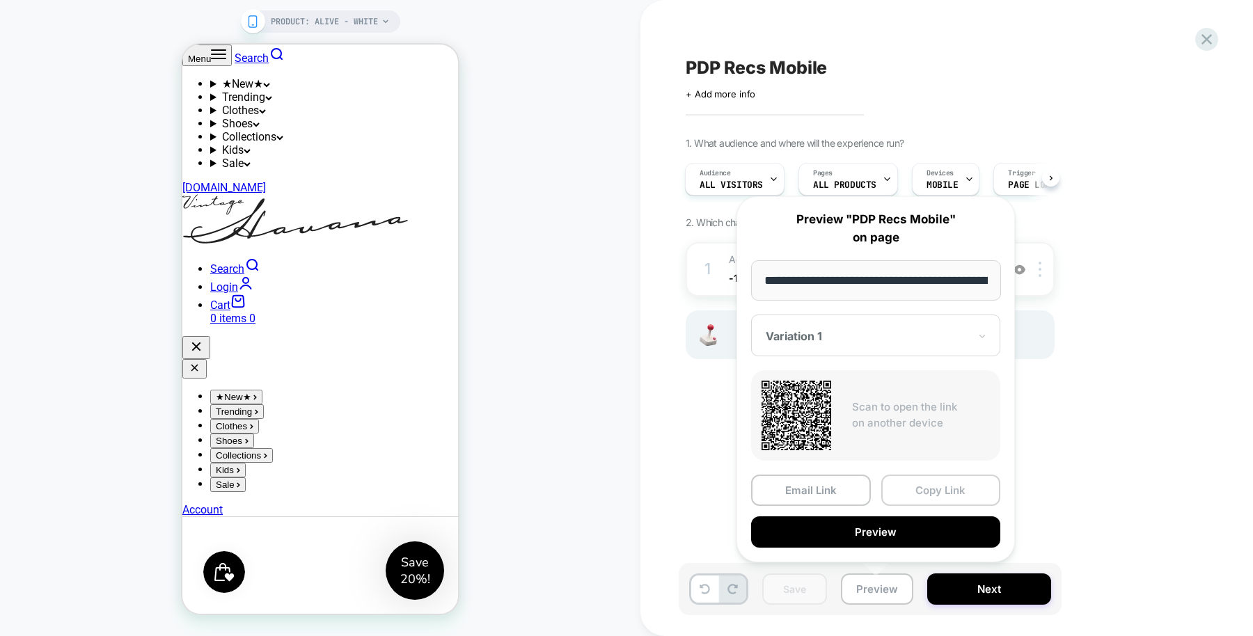
click at [936, 493] on button "Copy Link" at bounding box center [941, 490] width 120 height 31
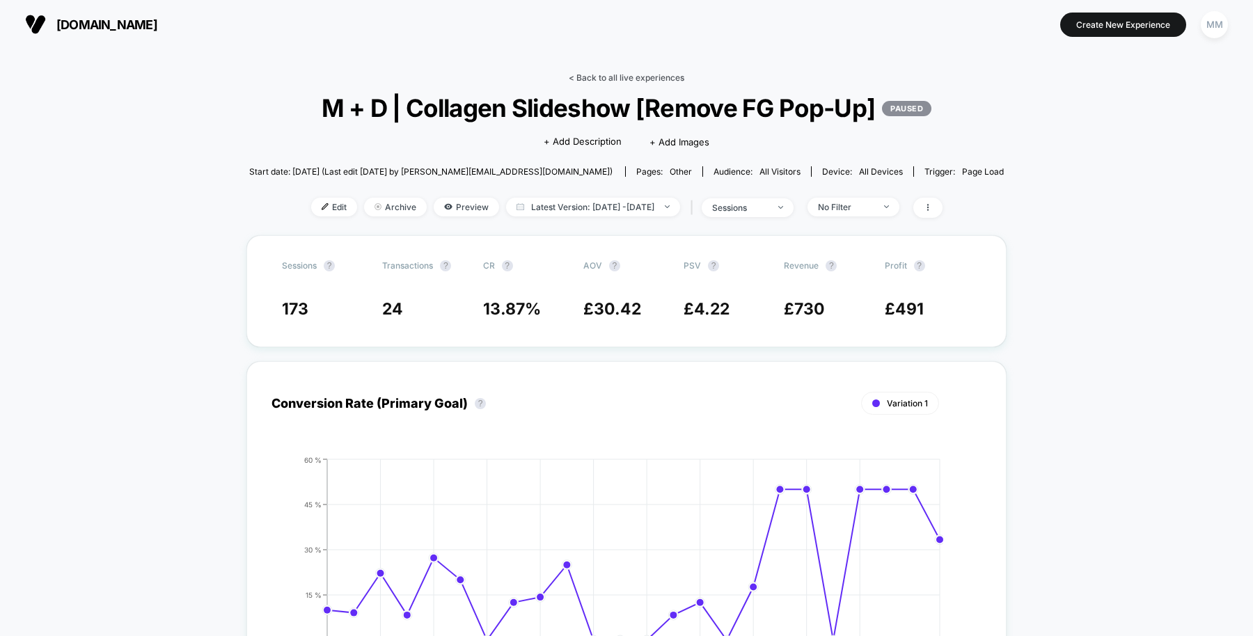
click at [617, 77] on link "< Back to all live experiences" at bounding box center [627, 77] width 116 height 10
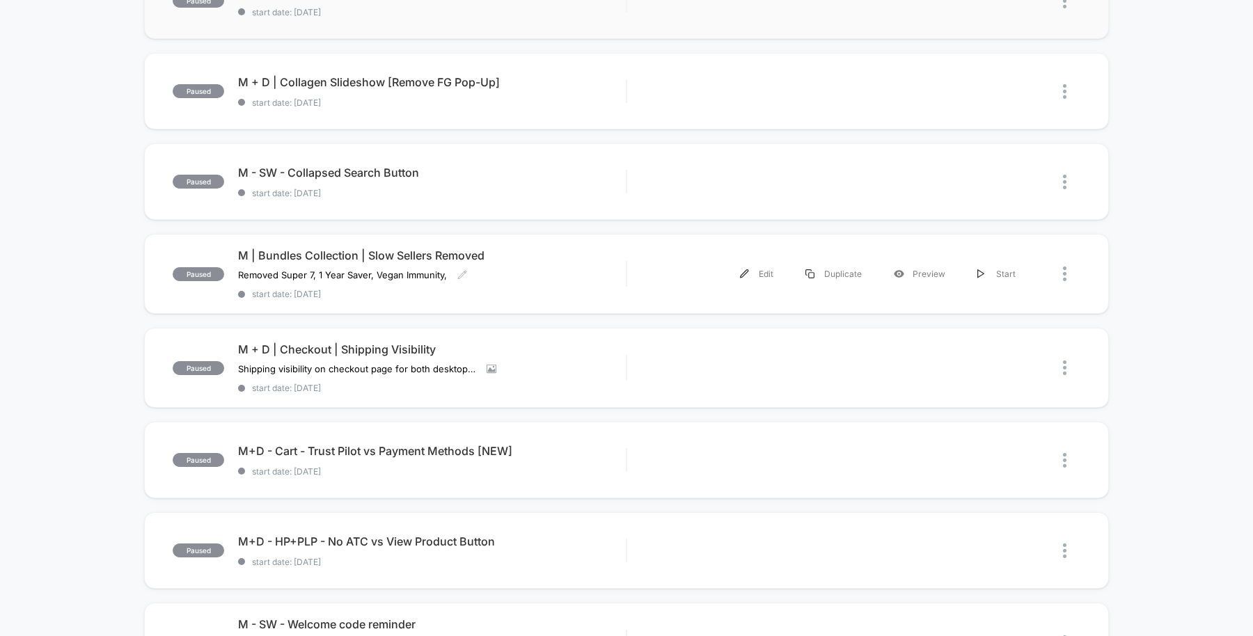
scroll to position [465, 0]
click at [560, 443] on span "M+D - Cart - Trust Pilot vs Payment Methods [NEW] Click to edit experience deta…" at bounding box center [432, 450] width 388 height 14
